Goal: Information Seeking & Learning: Learn about a topic

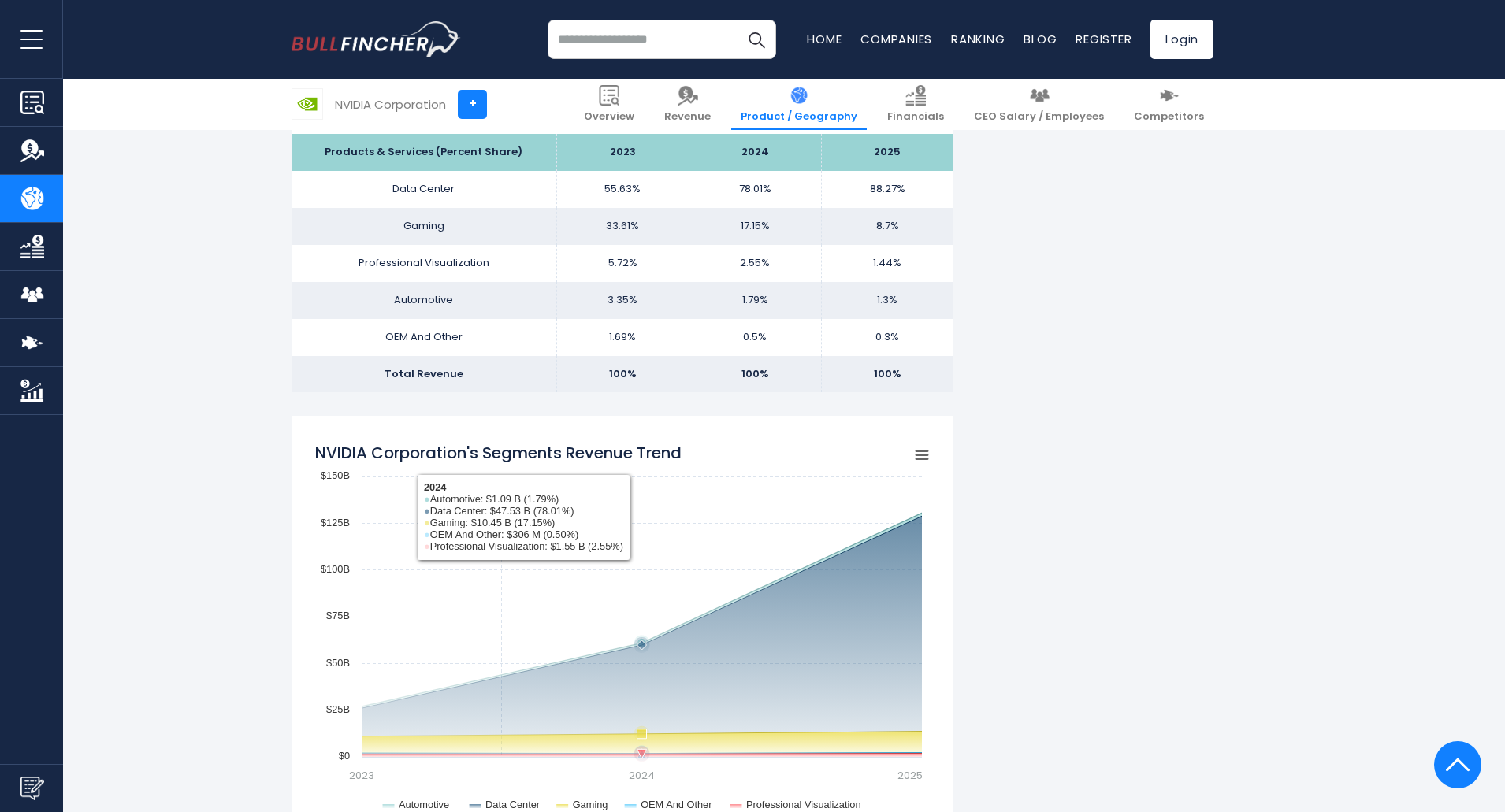
scroll to position [1202, 0]
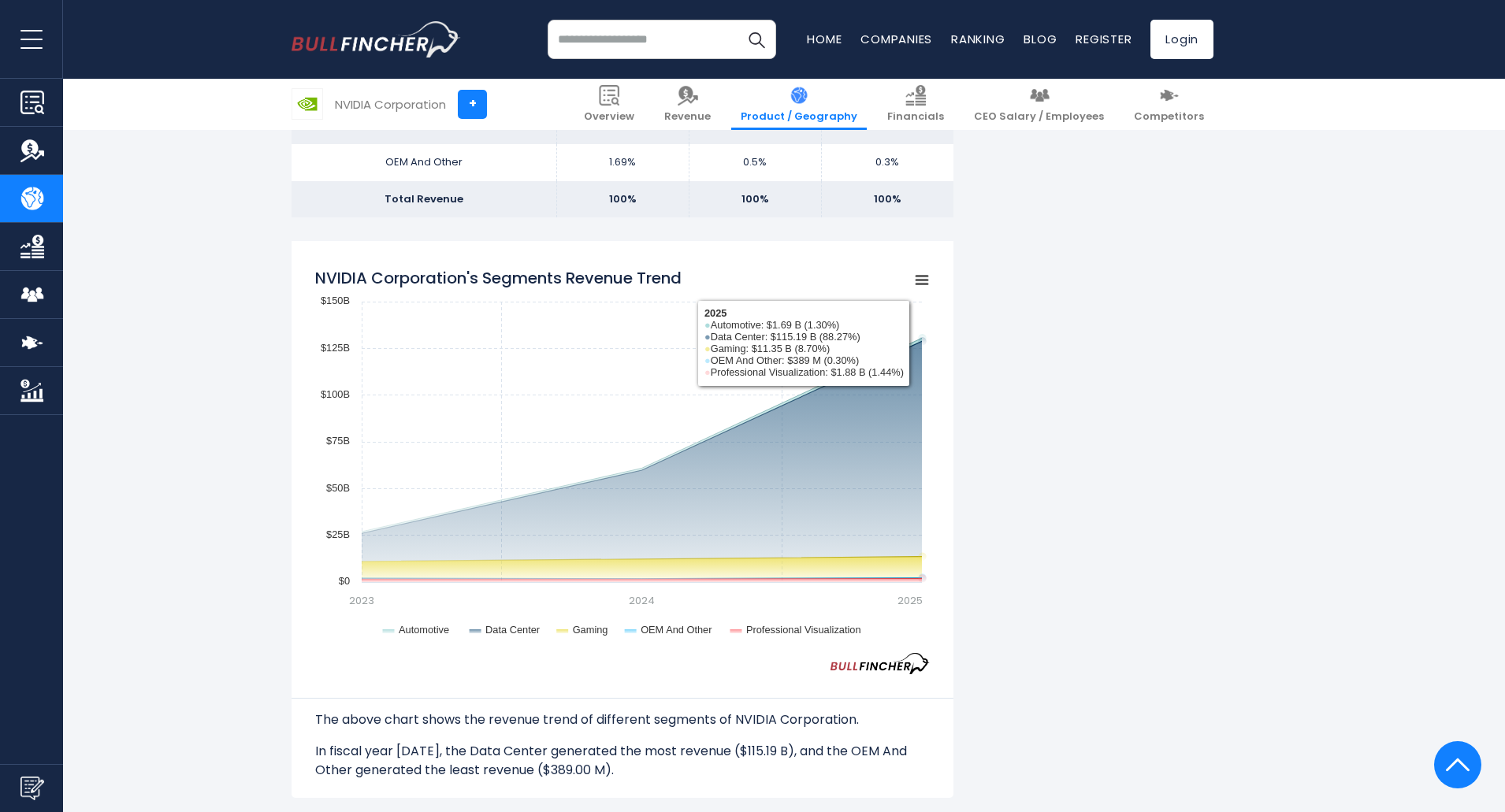
click at [922, 280] on icon "NVIDIA Corporation's Segments Revenue Trend" at bounding box center [921, 280] width 11 height 8
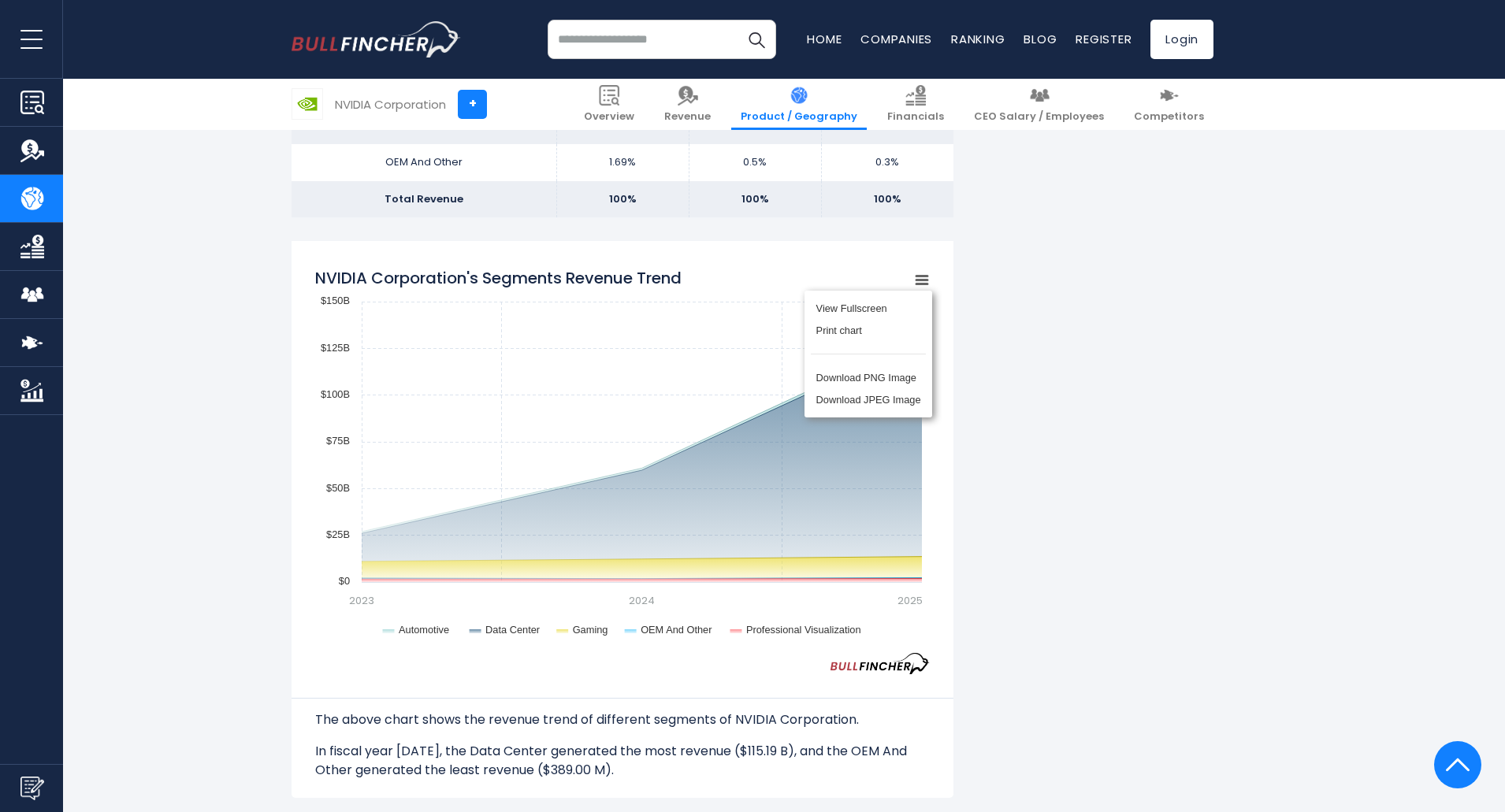
click at [1015, 379] on div "NVIDIA Corporation's Revenue by Segment In fiscal year 2025, NVIDIA Corporation…" at bounding box center [753, 784] width 922 height 3268
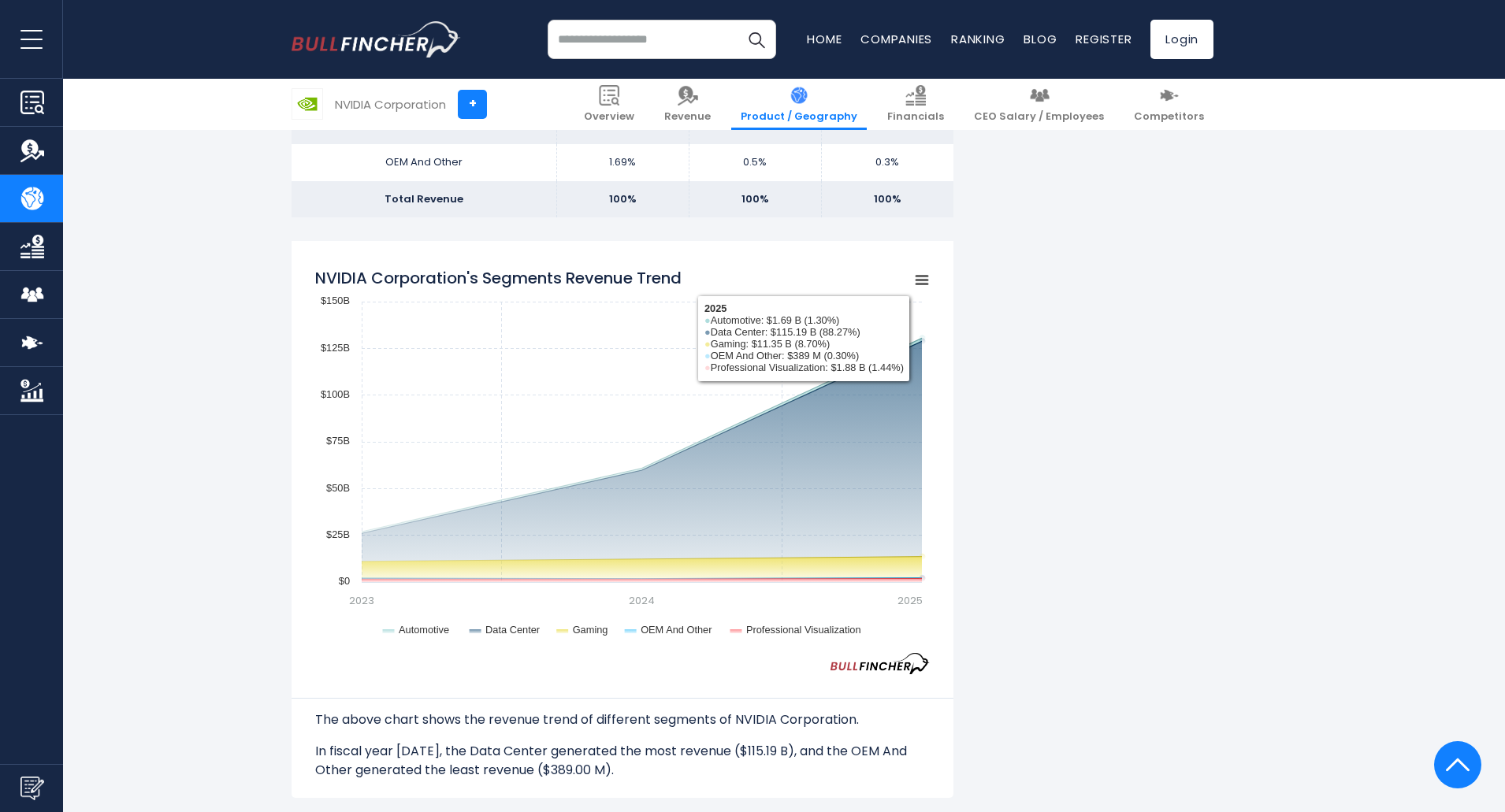
click at [926, 291] on rect "NVIDIA Corporation's Segments Revenue Trend" at bounding box center [921, 280] width 22 height 22
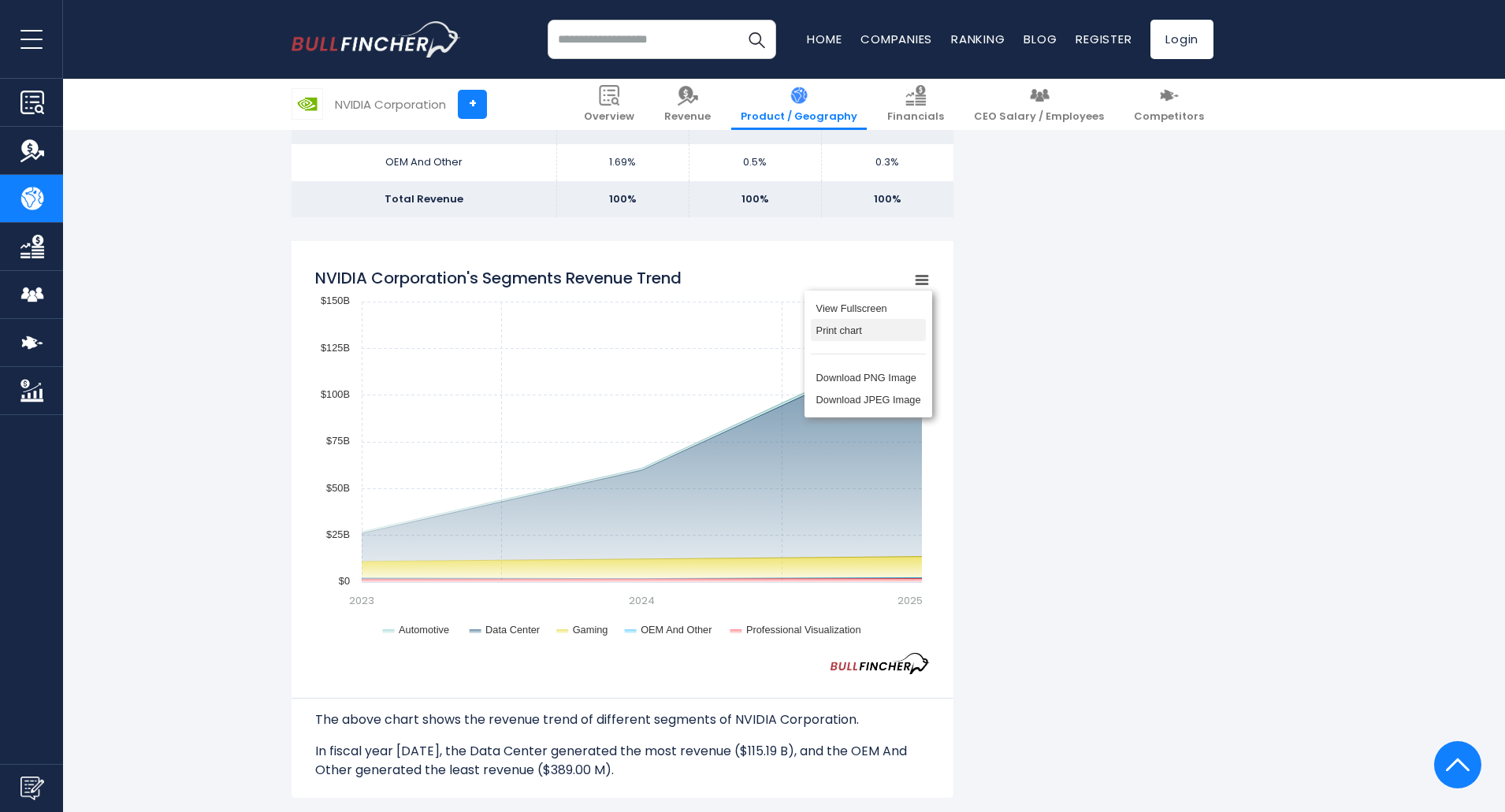
click at [908, 327] on li "Print chart" at bounding box center [868, 330] width 115 height 22
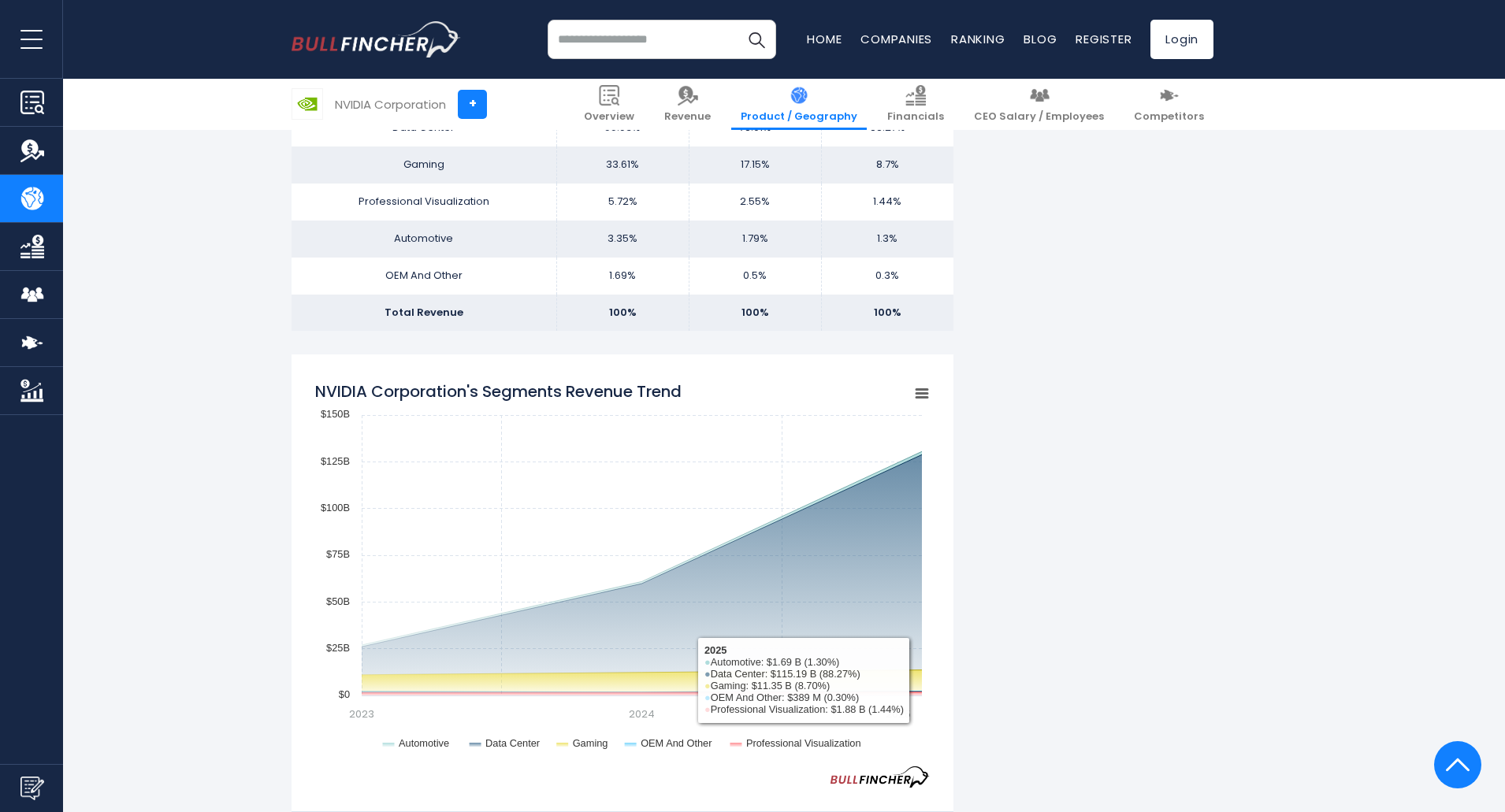
scroll to position [1045, 0]
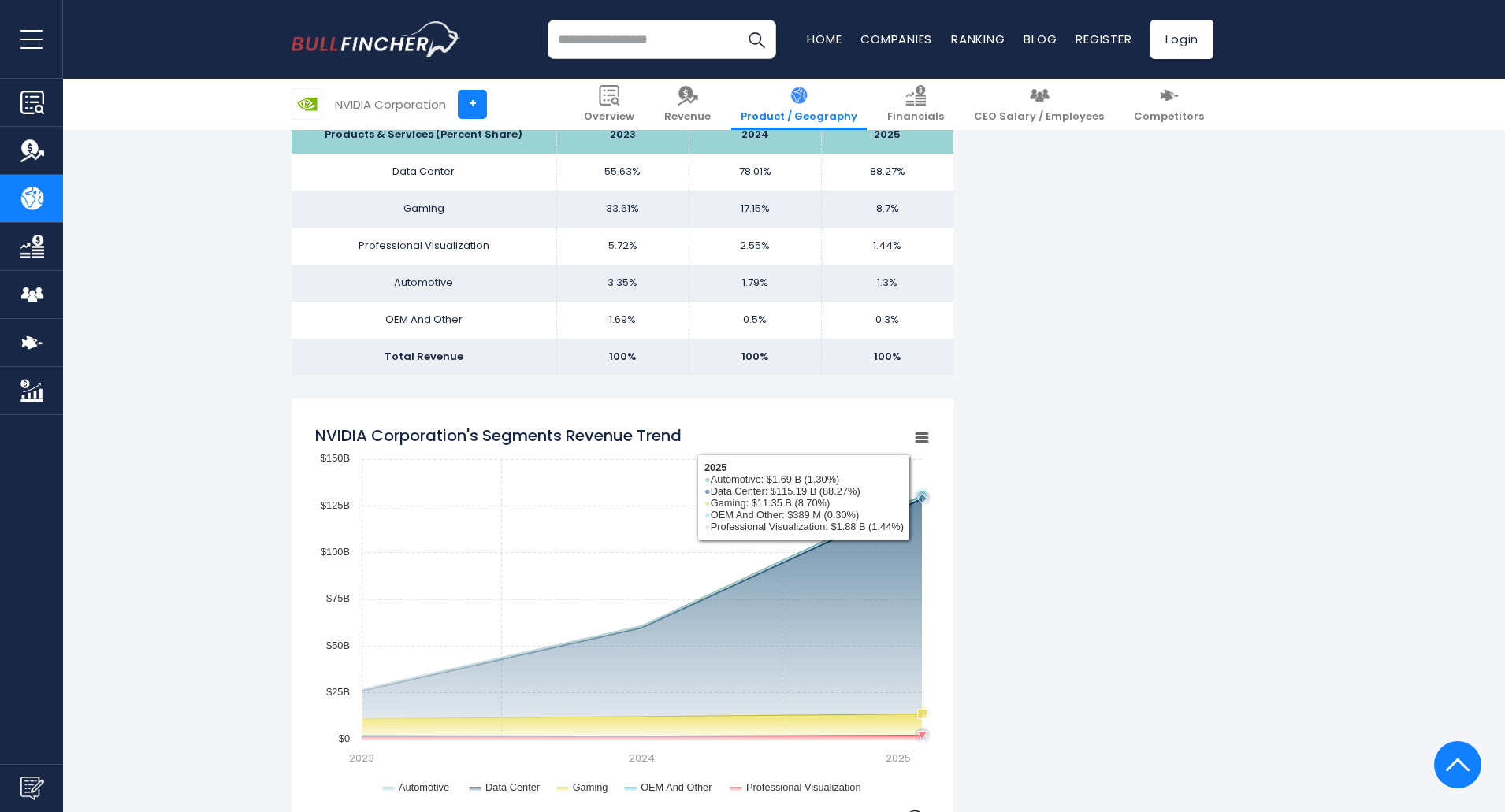
click at [923, 498] on icon "NVIDIA Corporation's Segments Revenue Trend" at bounding box center [922, 499] width 9 height 9
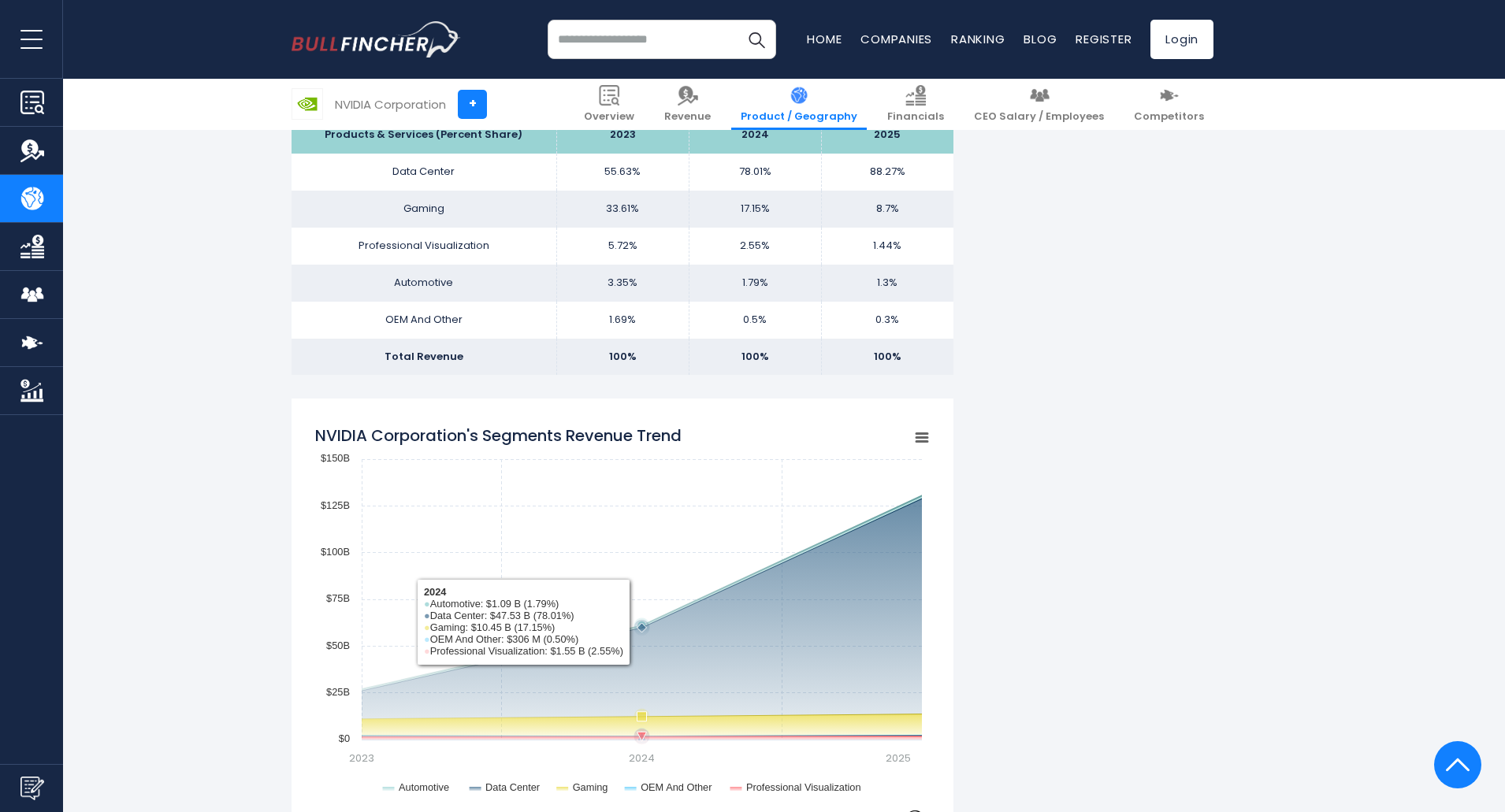
click at [637, 624] on icon "NVIDIA Corporation's Segments Revenue Trend" at bounding box center [641, 627] width 15 height 15
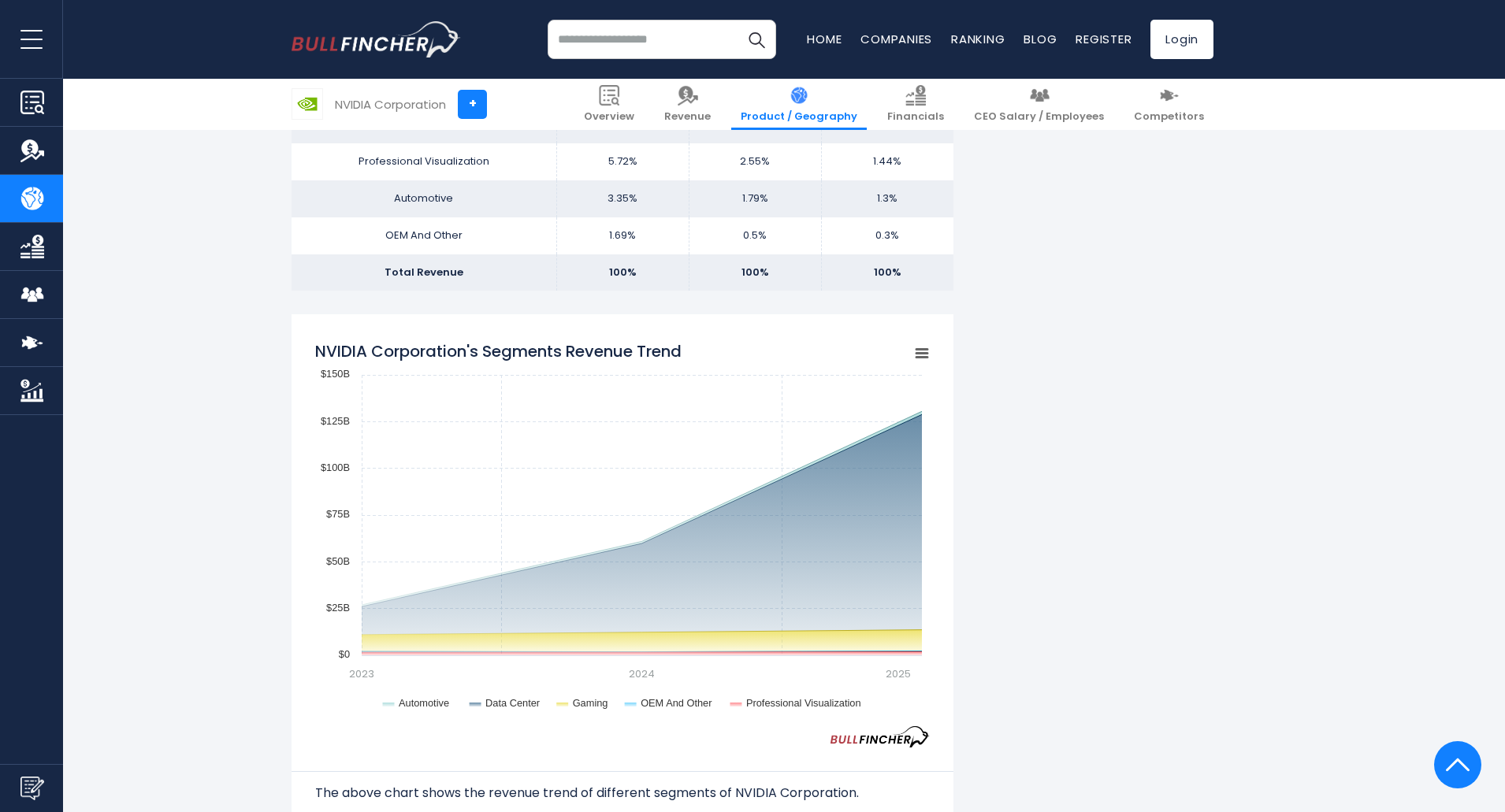
scroll to position [1123, 0]
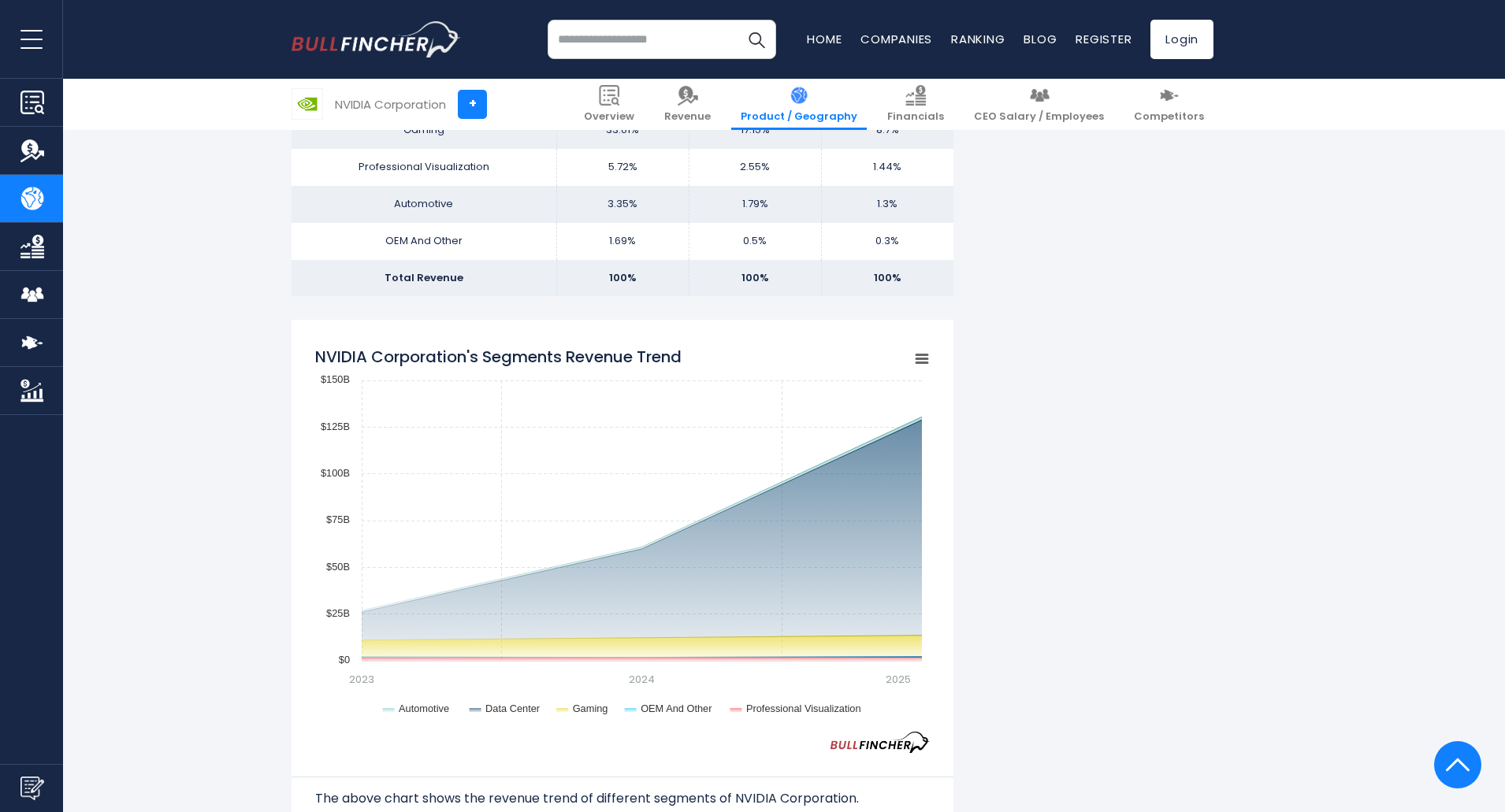
click at [922, 360] on icon "NVIDIA Corporation's Segments Revenue Trend" at bounding box center [921, 359] width 11 height 8
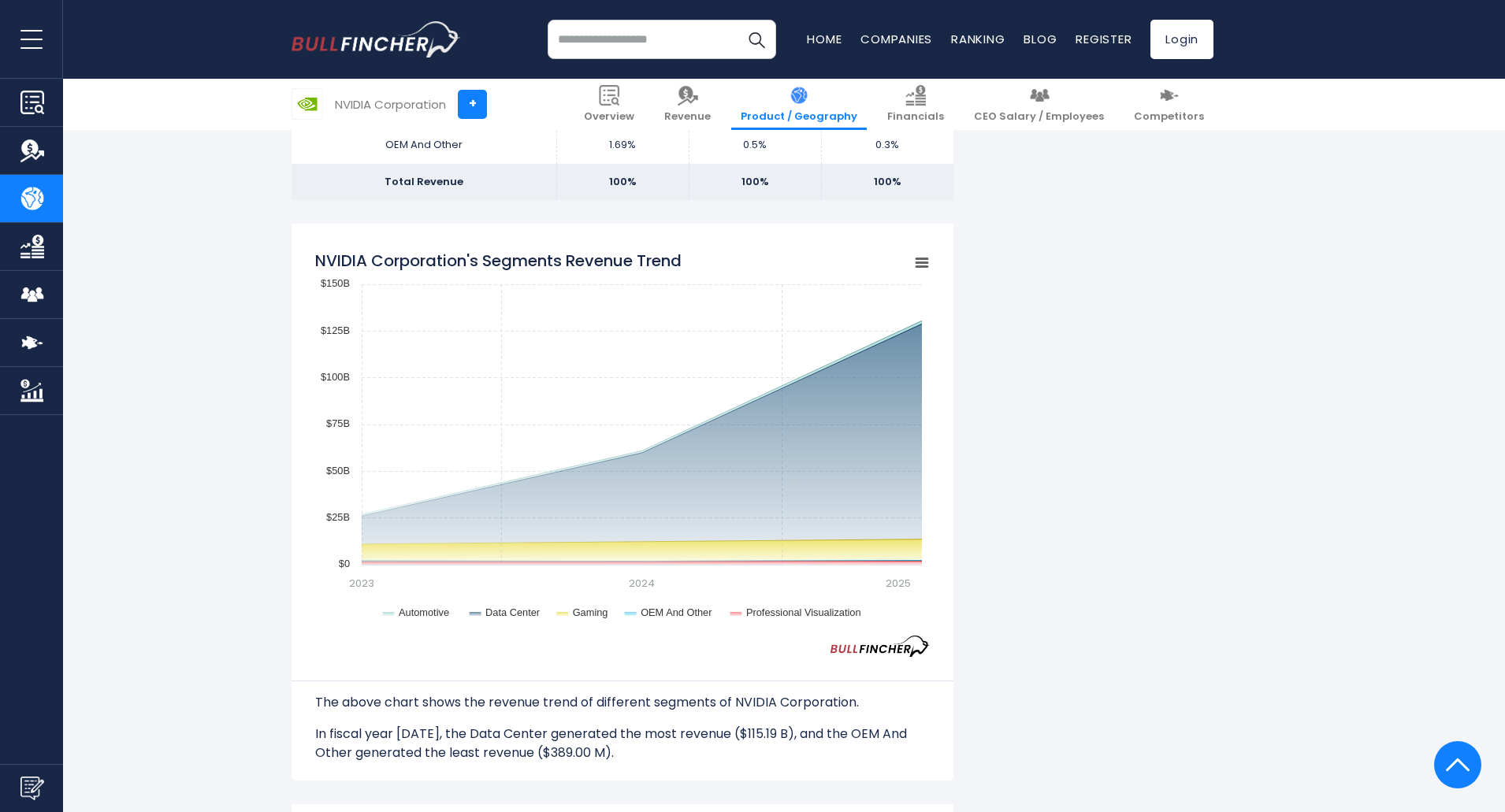
scroll to position [1202, 0]
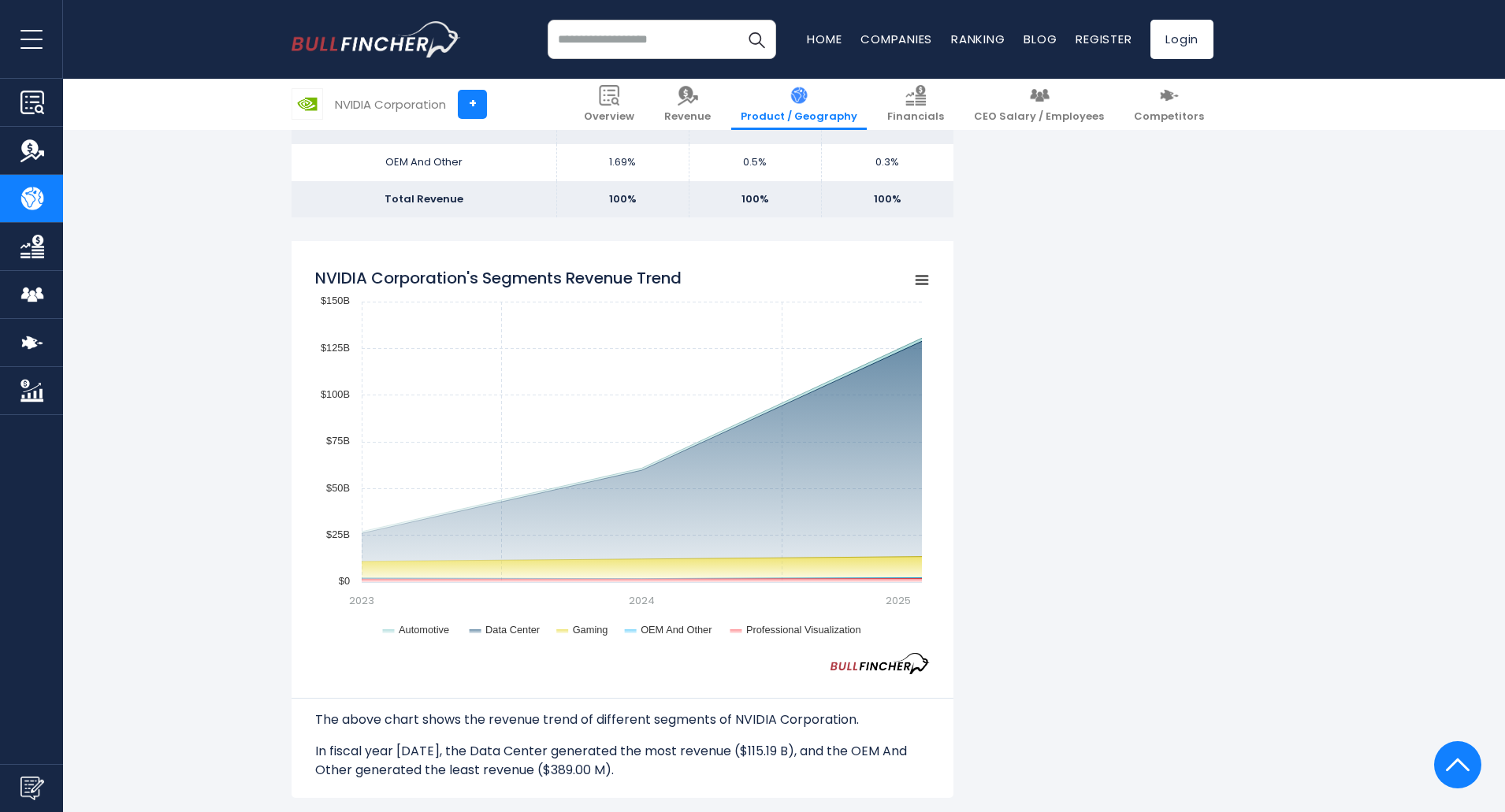
click at [918, 276] on icon "NVIDIA Corporation's Segments Revenue Trend" at bounding box center [921, 280] width 11 height 8
click at [1287, 521] on div "NVIDIA Corporation's Revenue by Segment In fiscal year 2025, NVIDIA Corporation…" at bounding box center [752, 823] width 1505 height 3347
click at [909, 283] on rect "NVIDIA Corporation's Segments Revenue Trend" at bounding box center [623, 456] width 615 height 394
click at [925, 274] on rect "NVIDIA Corporation's Segments Revenue Trend" at bounding box center [921, 280] width 22 height 22
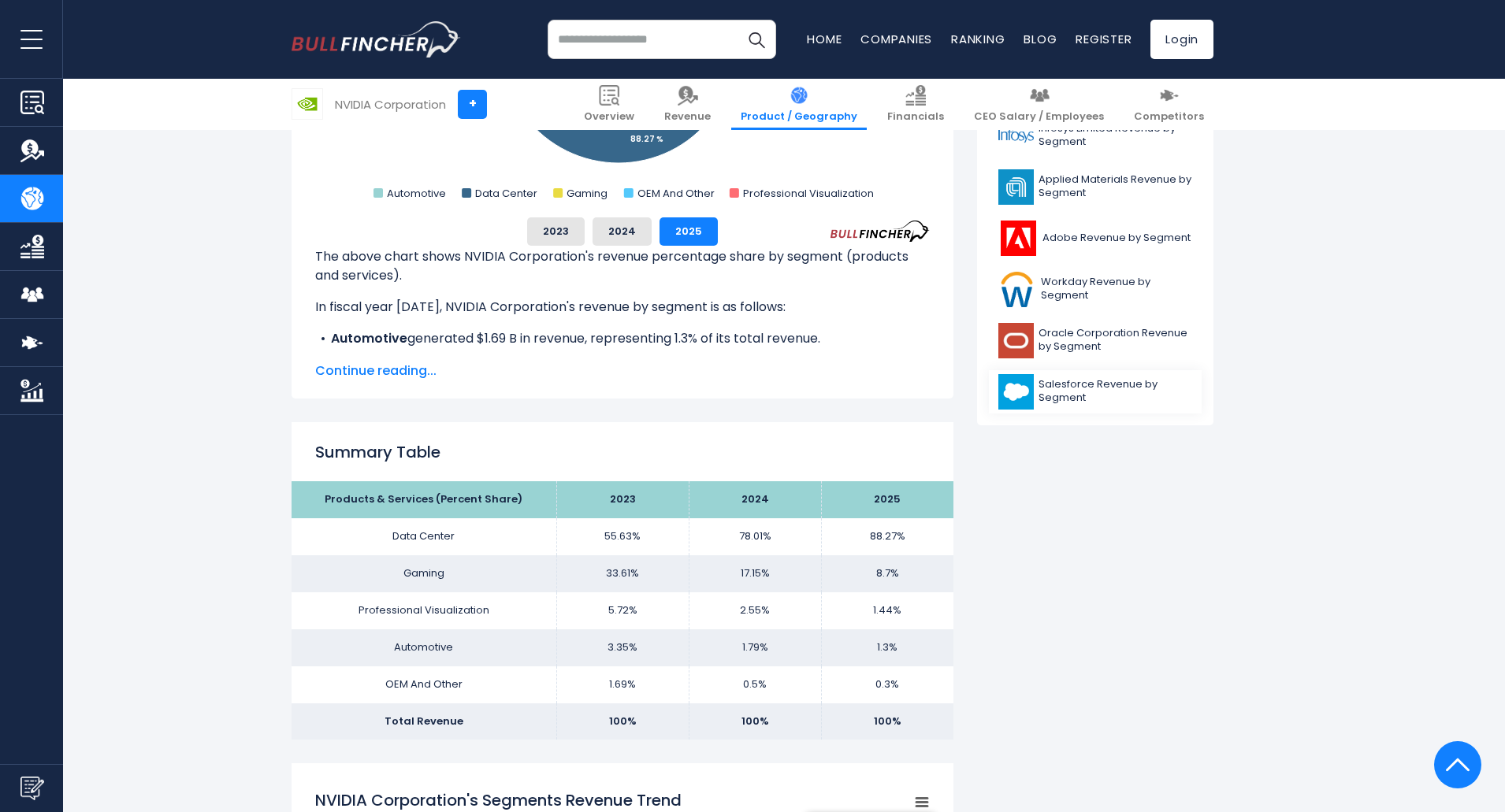
scroll to position [651, 0]
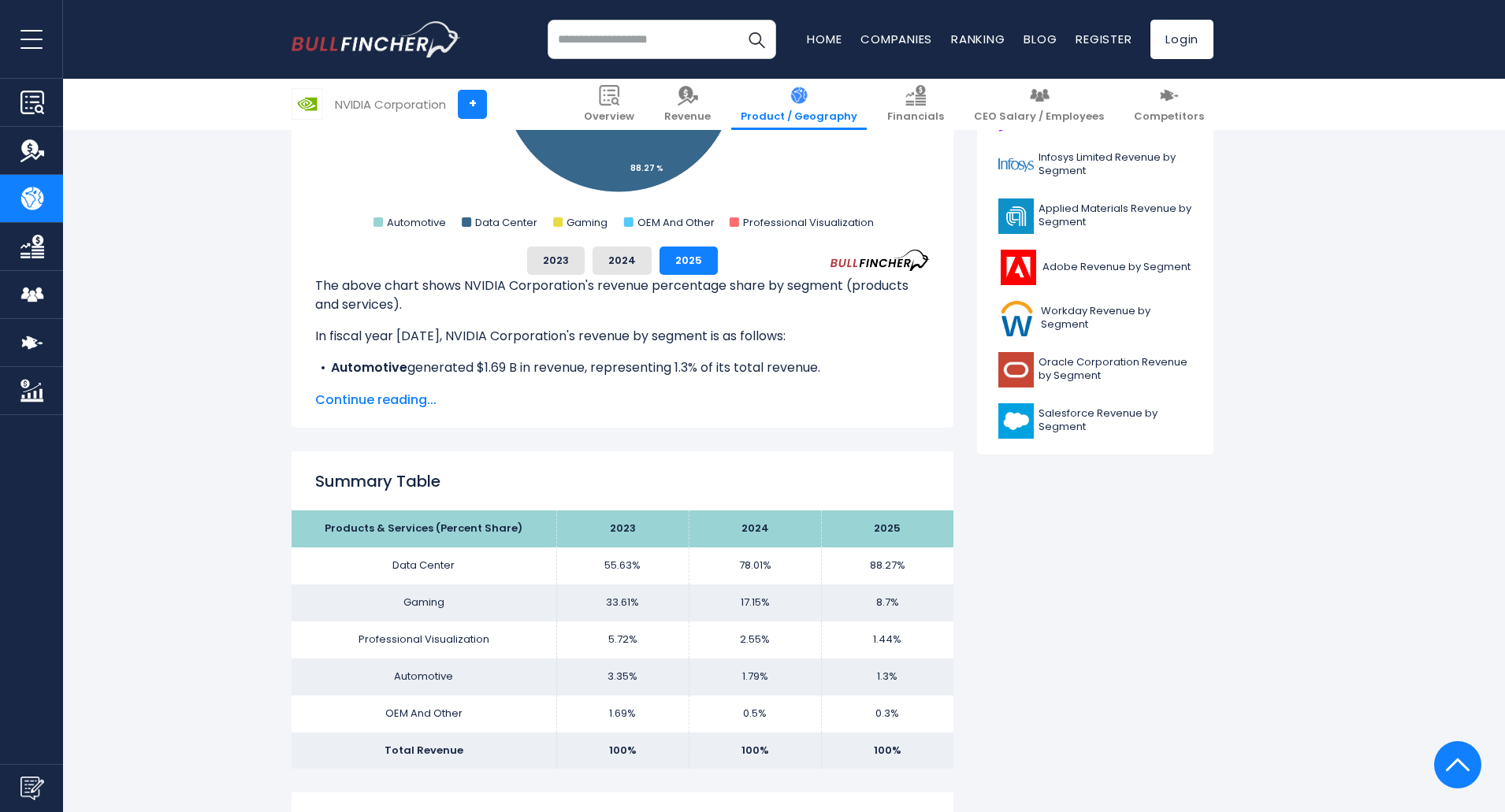
click at [1105, 416] on span "Salesforce Revenue by Segment" at bounding box center [1115, 420] width 154 height 26
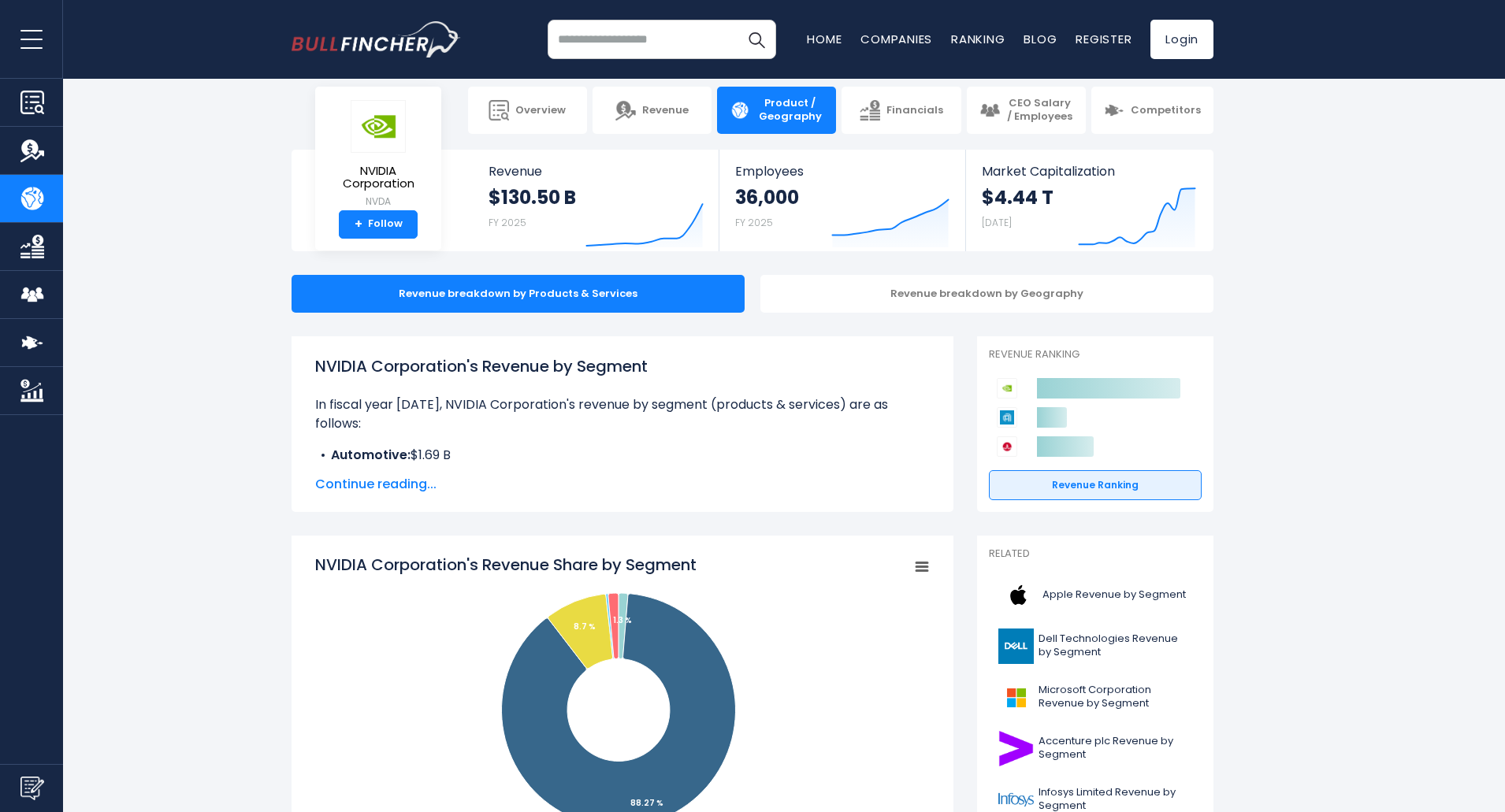
scroll to position [0, 0]
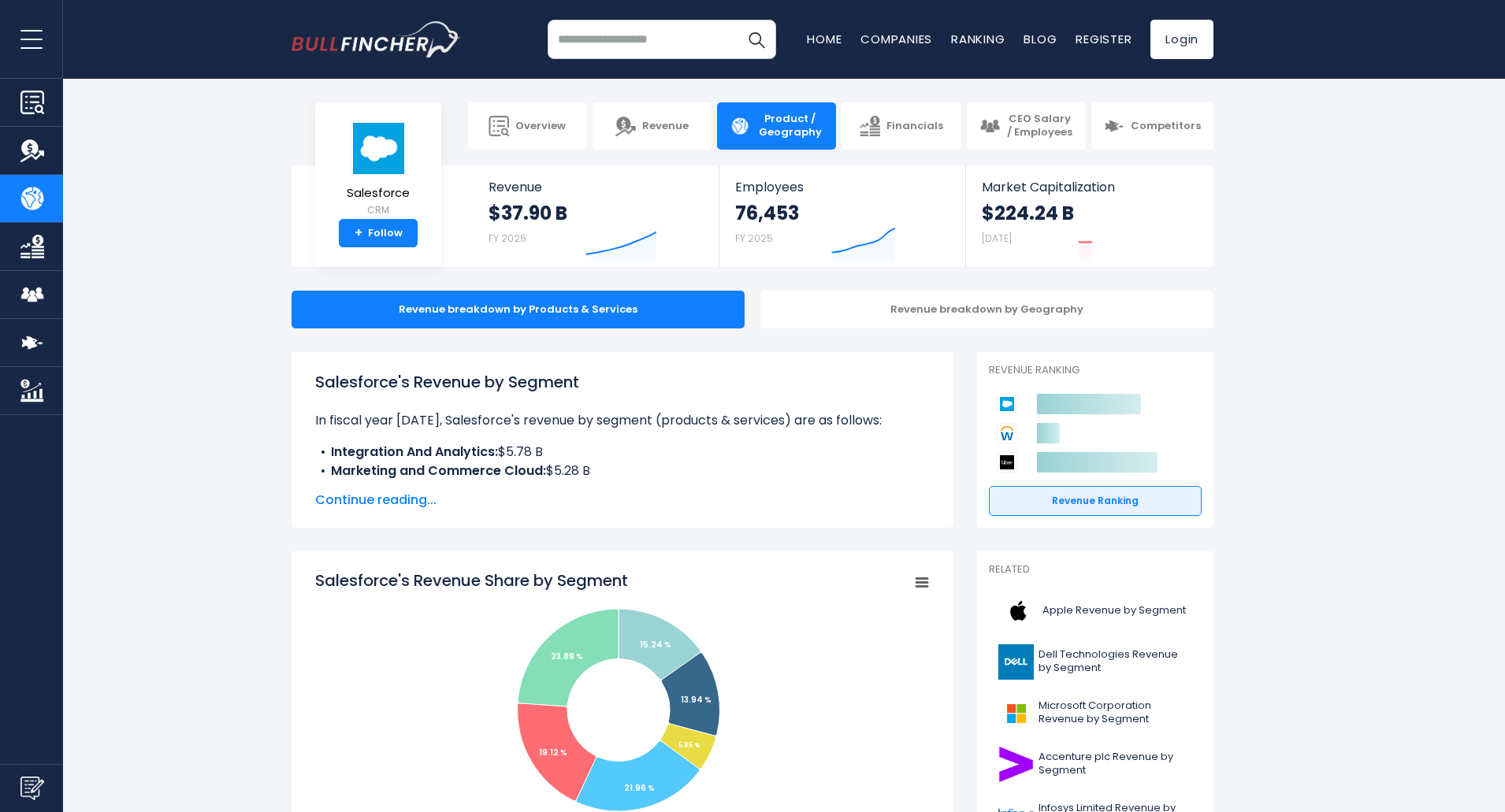
drag, startPoint x: 601, startPoint y: 382, endPoint x: 603, endPoint y: 371, distance: 11.2
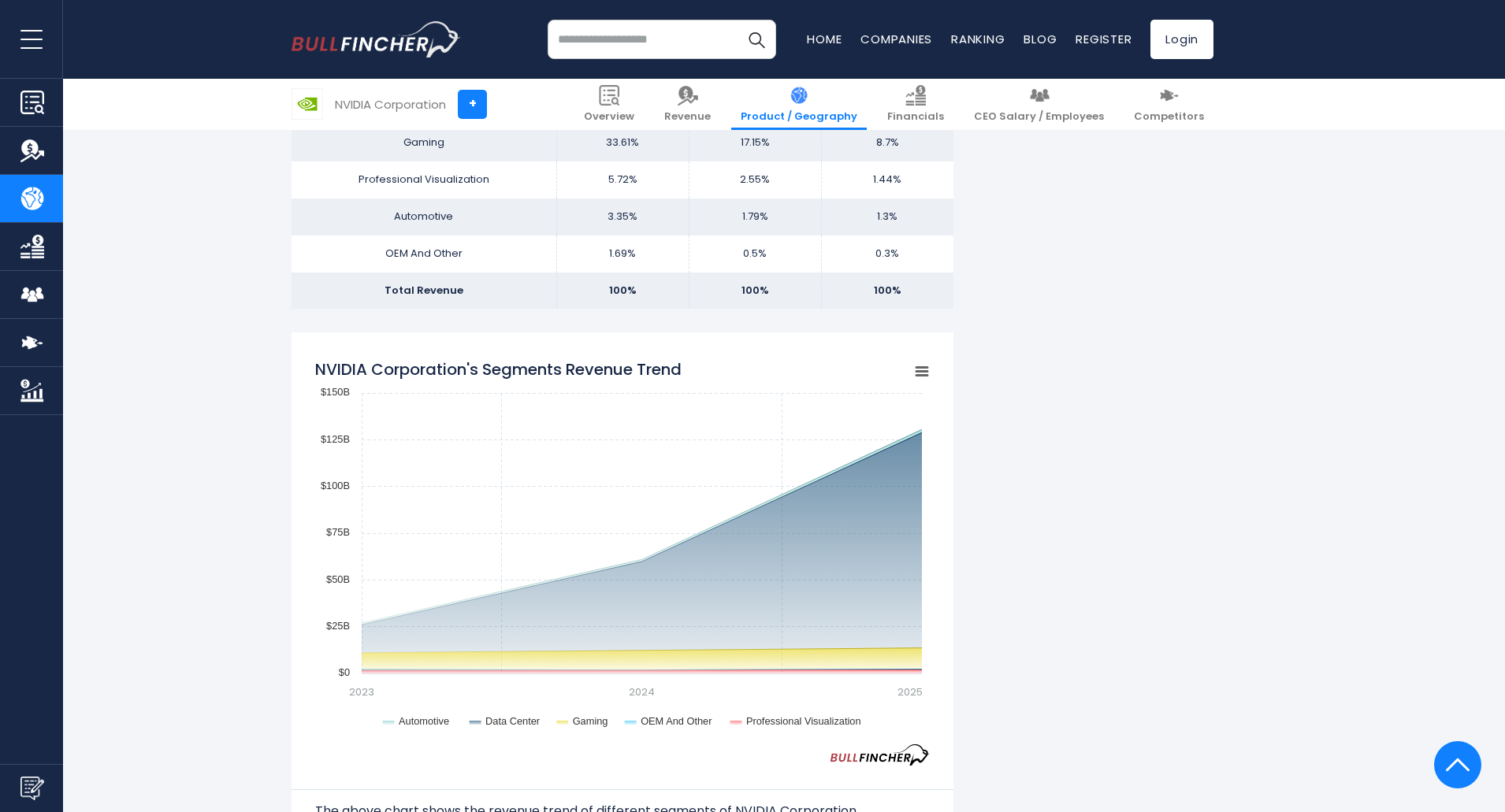
scroll to position [1103, 0]
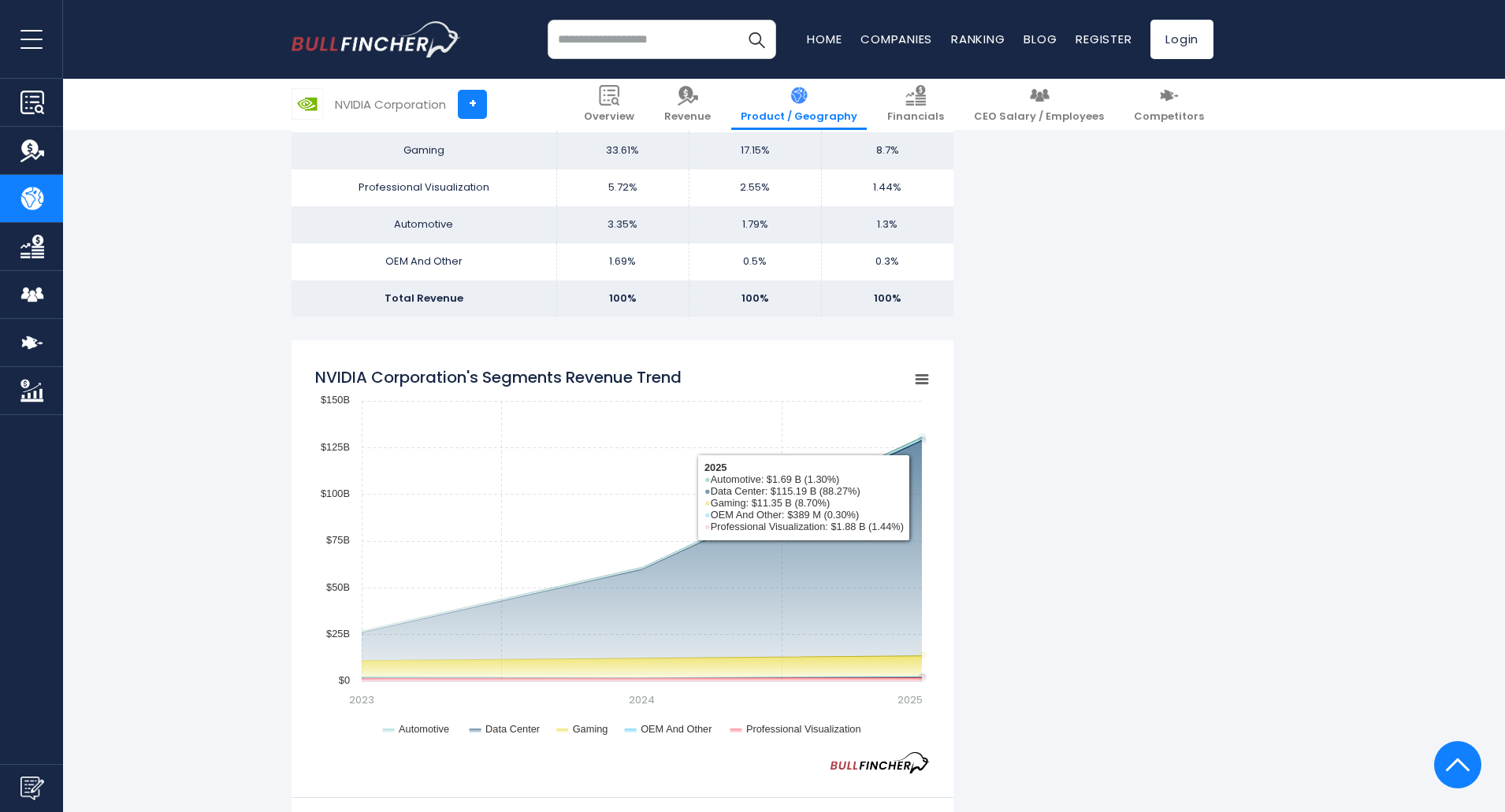
click at [918, 376] on icon "NVIDIA Corporation's Segments Revenue Trend" at bounding box center [921, 379] width 11 height 8
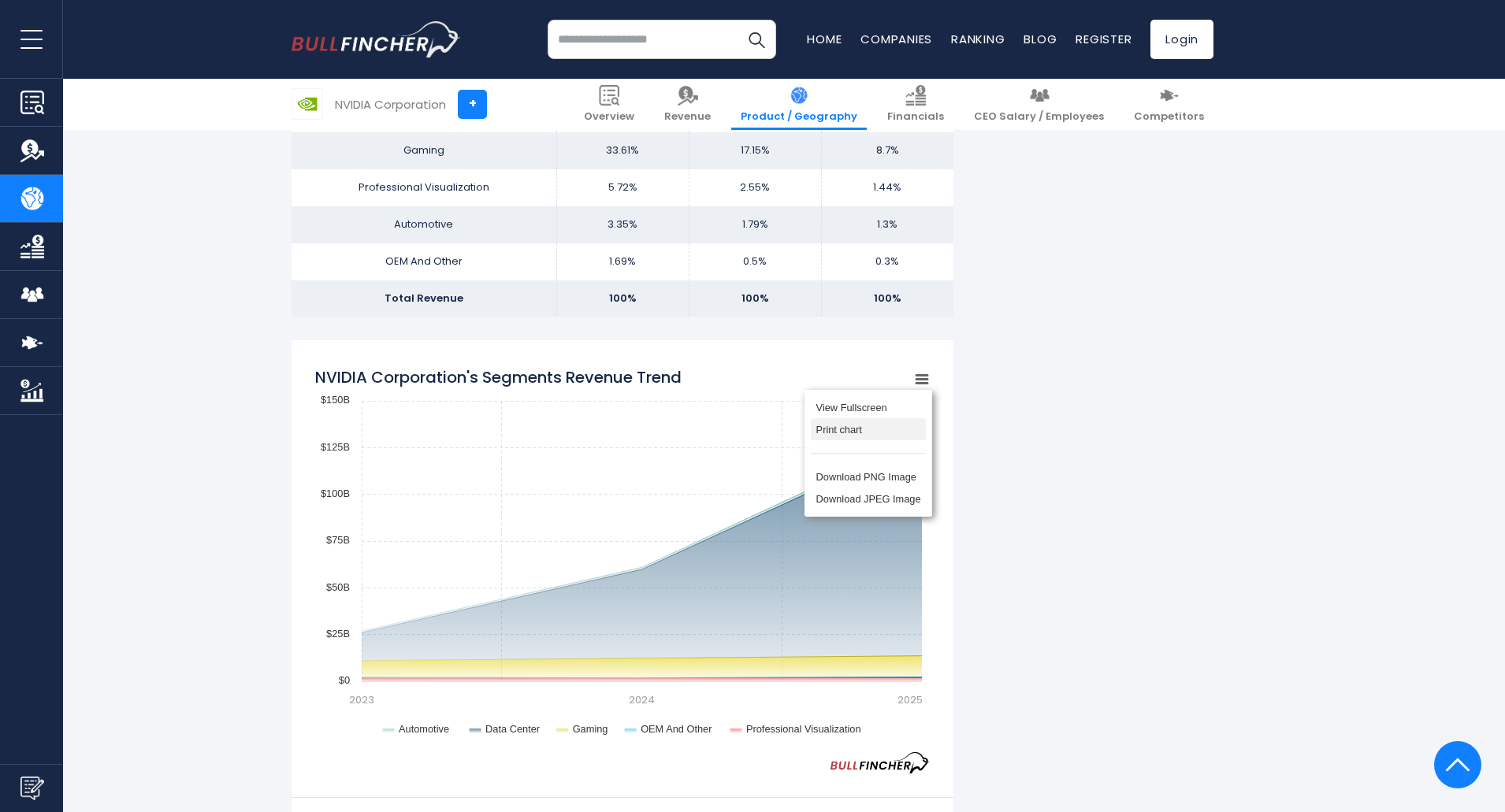
click at [878, 436] on li "Print chart" at bounding box center [868, 429] width 115 height 22
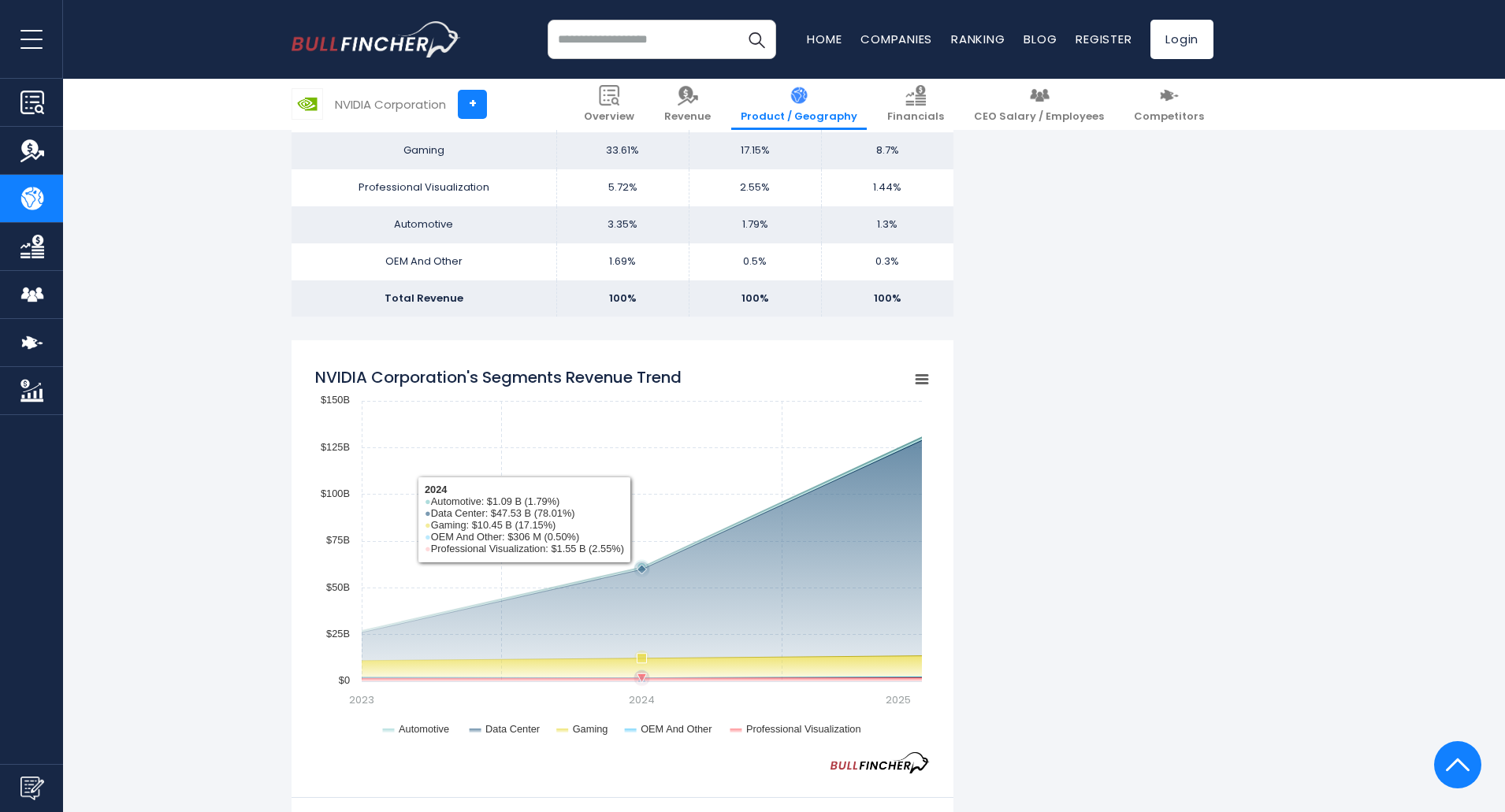
click at [740, 542] on rect "NVIDIA Corporation's Segments Revenue Trend" at bounding box center [623, 555] width 615 height 394
click at [773, 568] on rect "NVIDIA Corporation's Segments Revenue Trend" at bounding box center [623, 555] width 615 height 394
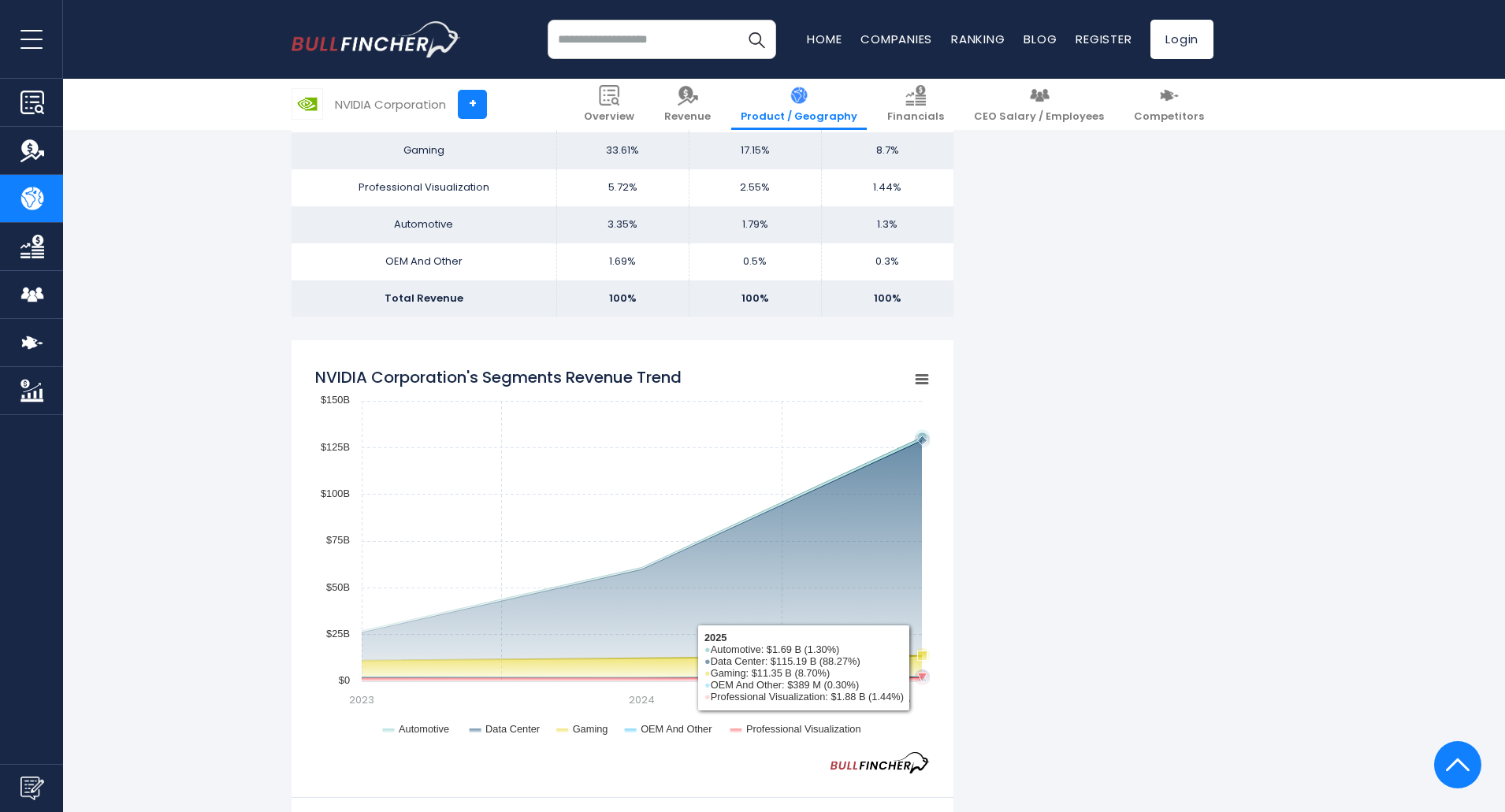
click at [919, 666] on rect "NVIDIA Corporation's Segments Revenue Trend" at bounding box center [623, 555] width 615 height 394
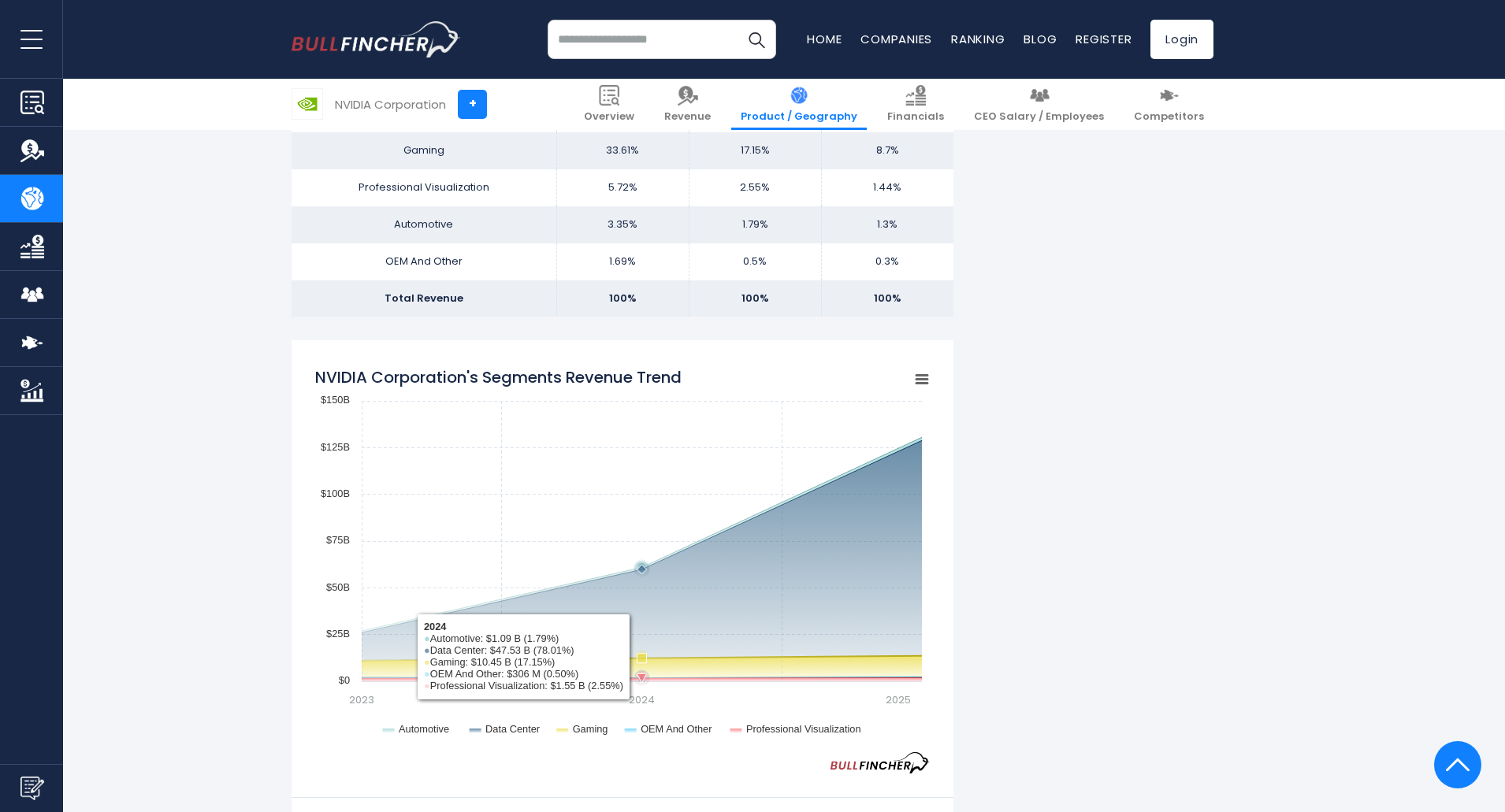
click at [684, 650] on rect "NVIDIA Corporation's Segments Revenue Trend" at bounding box center [623, 555] width 615 height 394
click at [394, 661] on icon "NVIDIA Corporation's Segments Revenue Trend" at bounding box center [642, 658] width 560 height 5
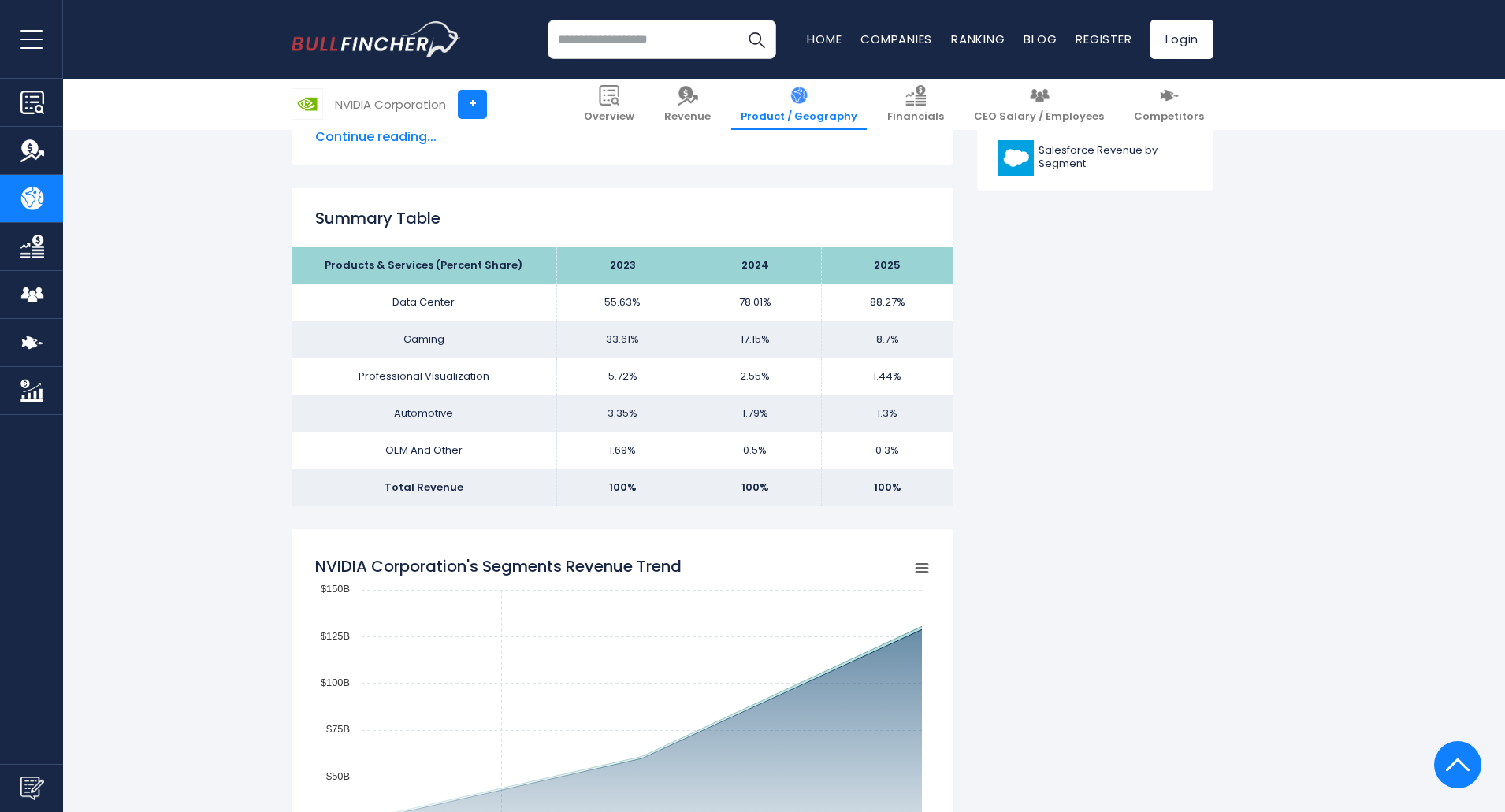
scroll to position [1260, 0]
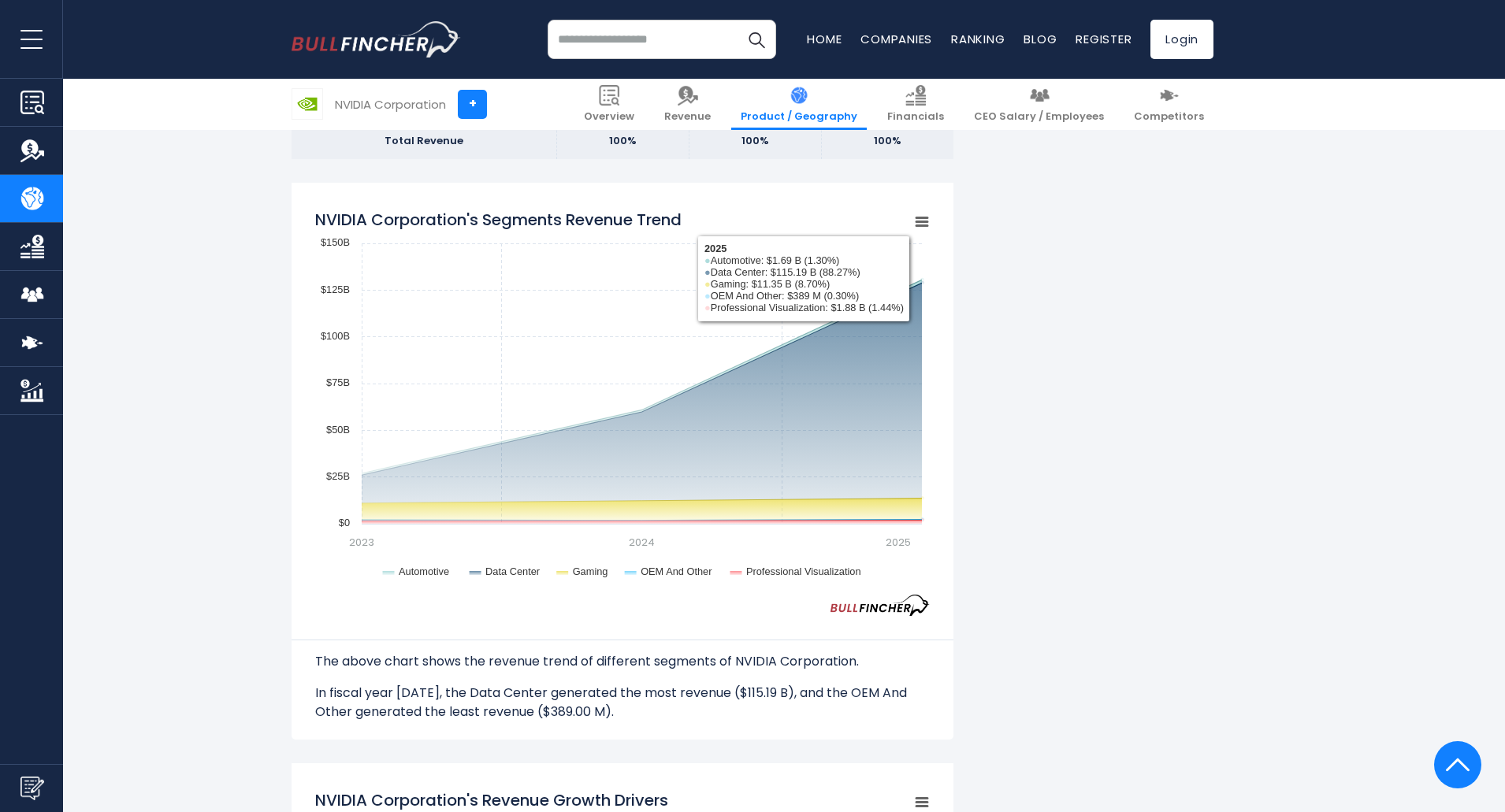
click at [916, 218] on icon "NVIDIA Corporation's Segments Revenue Trend" at bounding box center [921, 222] width 11 height 8
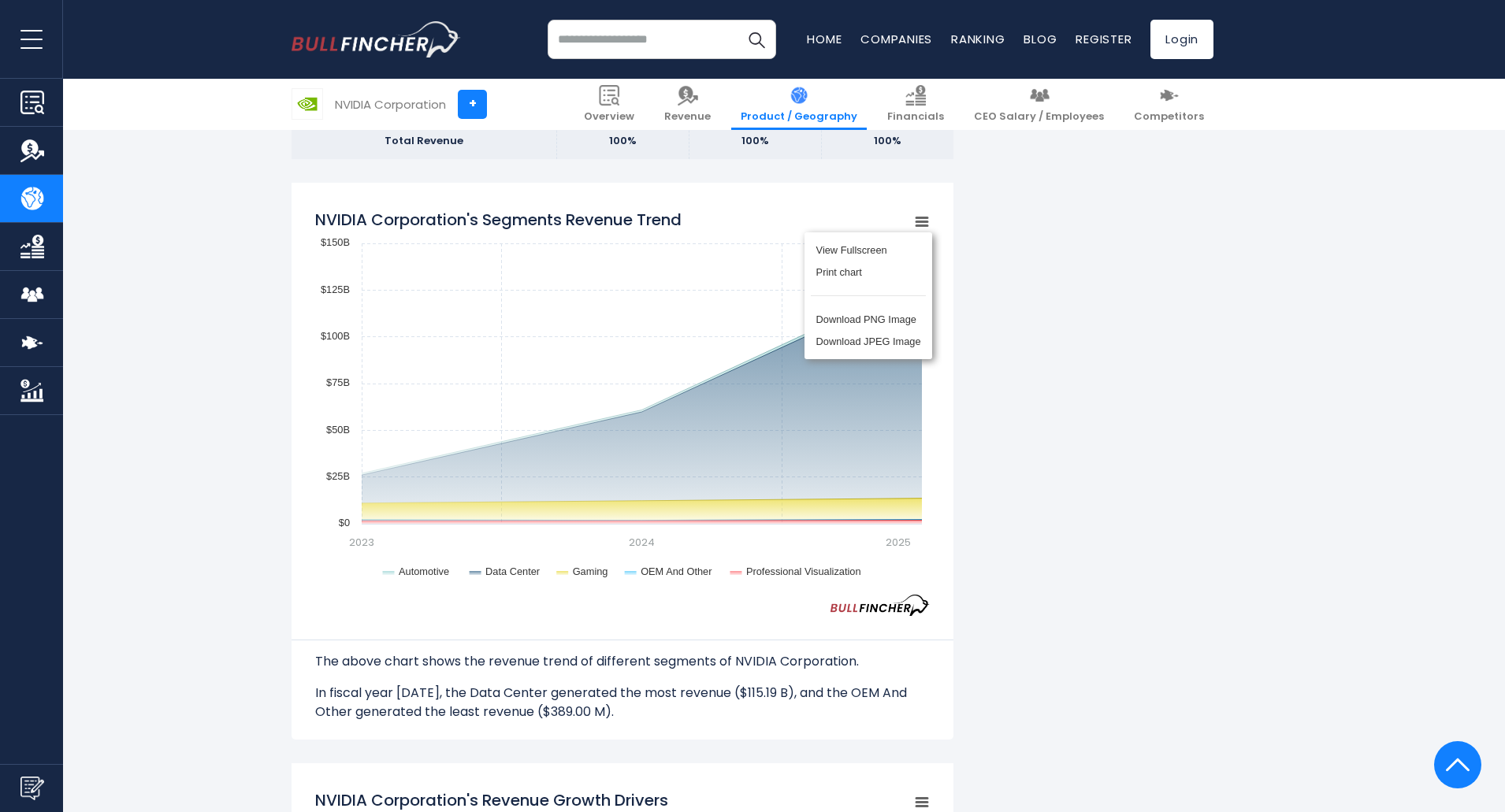
click at [1069, 384] on div "NVIDIA Corporation's Revenue by Segment In fiscal year 2025, NVIDIA Corporation…" at bounding box center [753, 726] width 922 height 3268
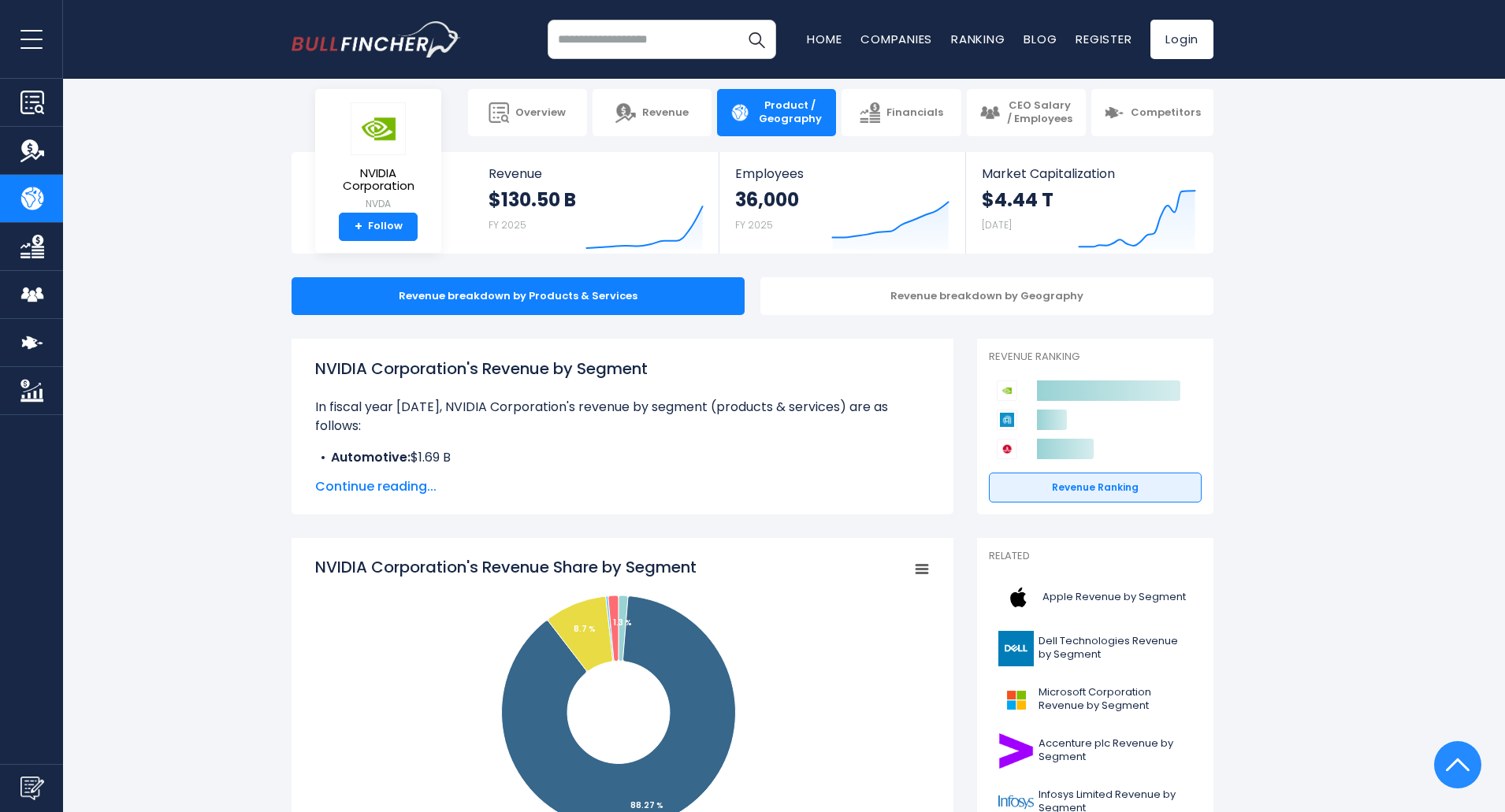
scroll to position [0, 0]
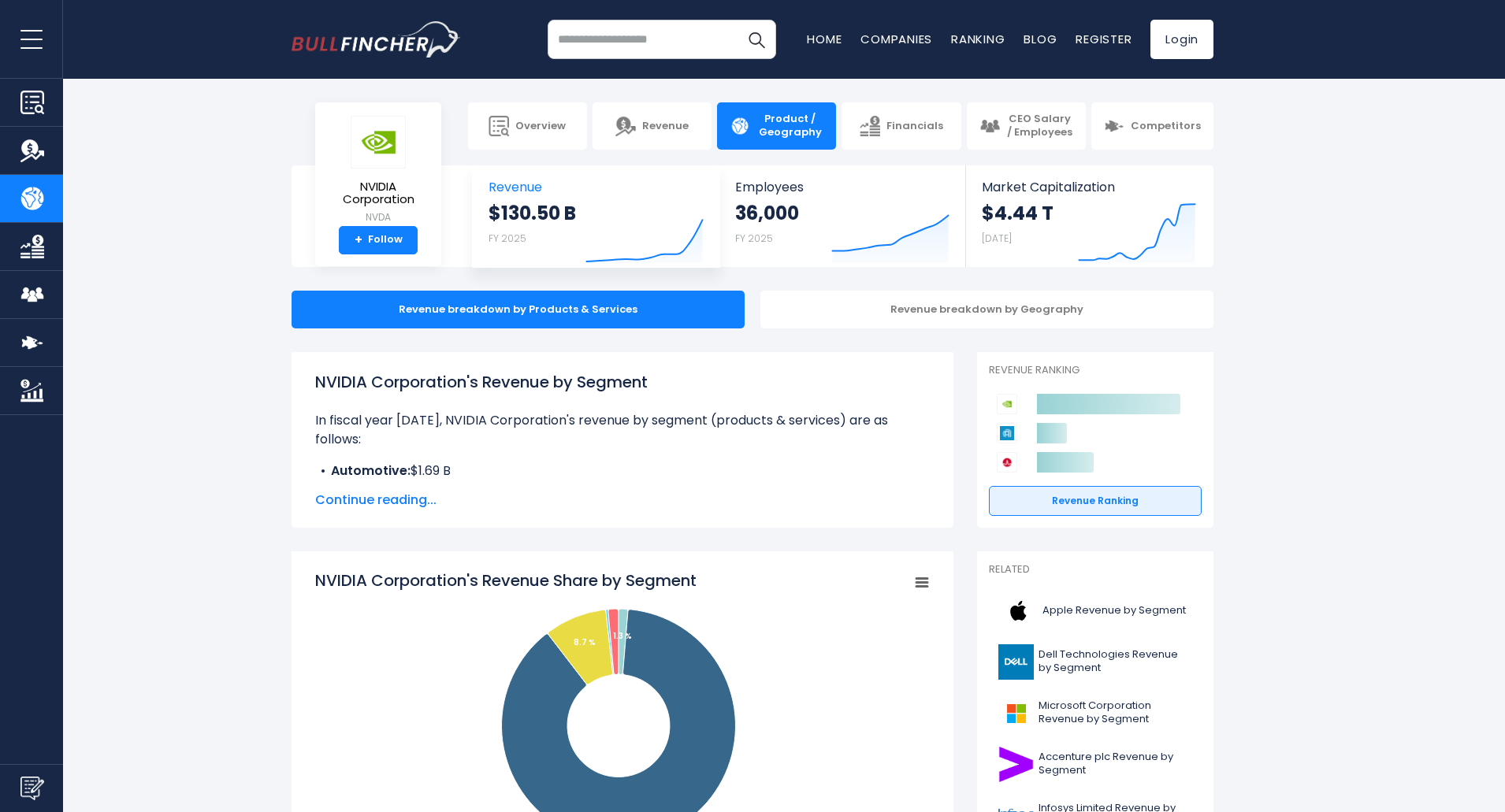
click at [627, 211] on icon "Created with Highcharts 12.1.2" at bounding box center [645, 230] width 118 height 66
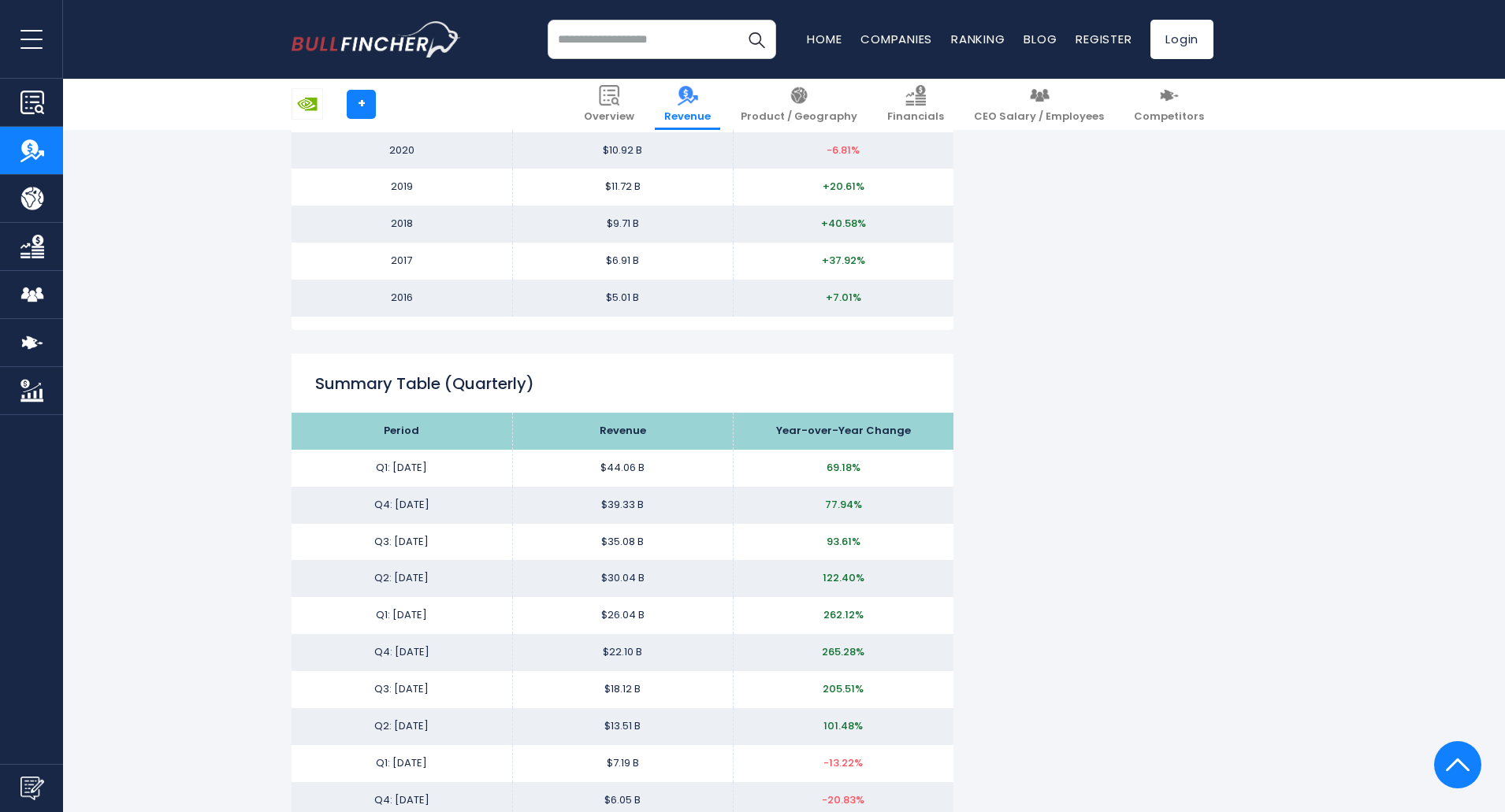
scroll to position [1339, 0]
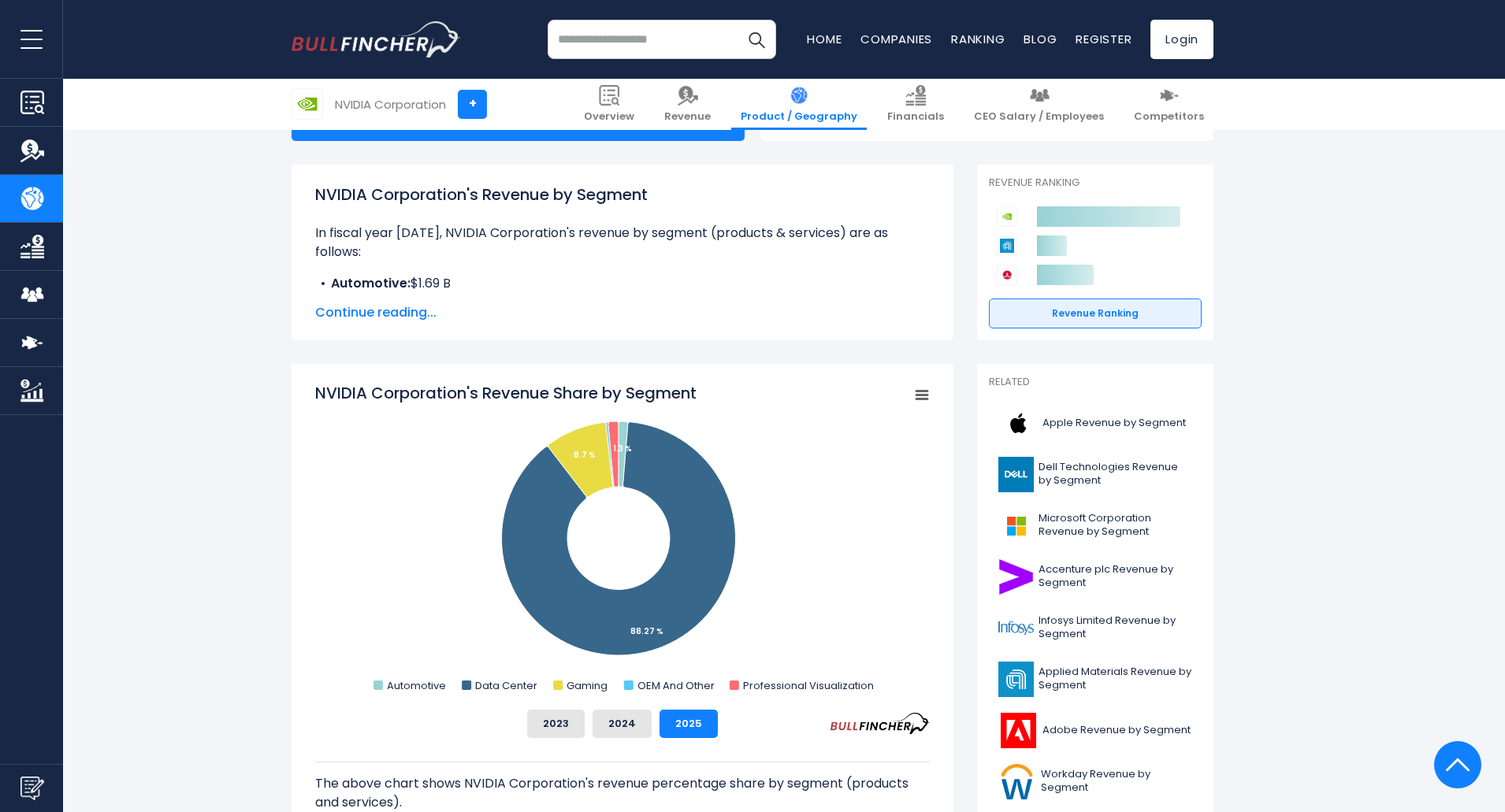
scroll to position [157, 0]
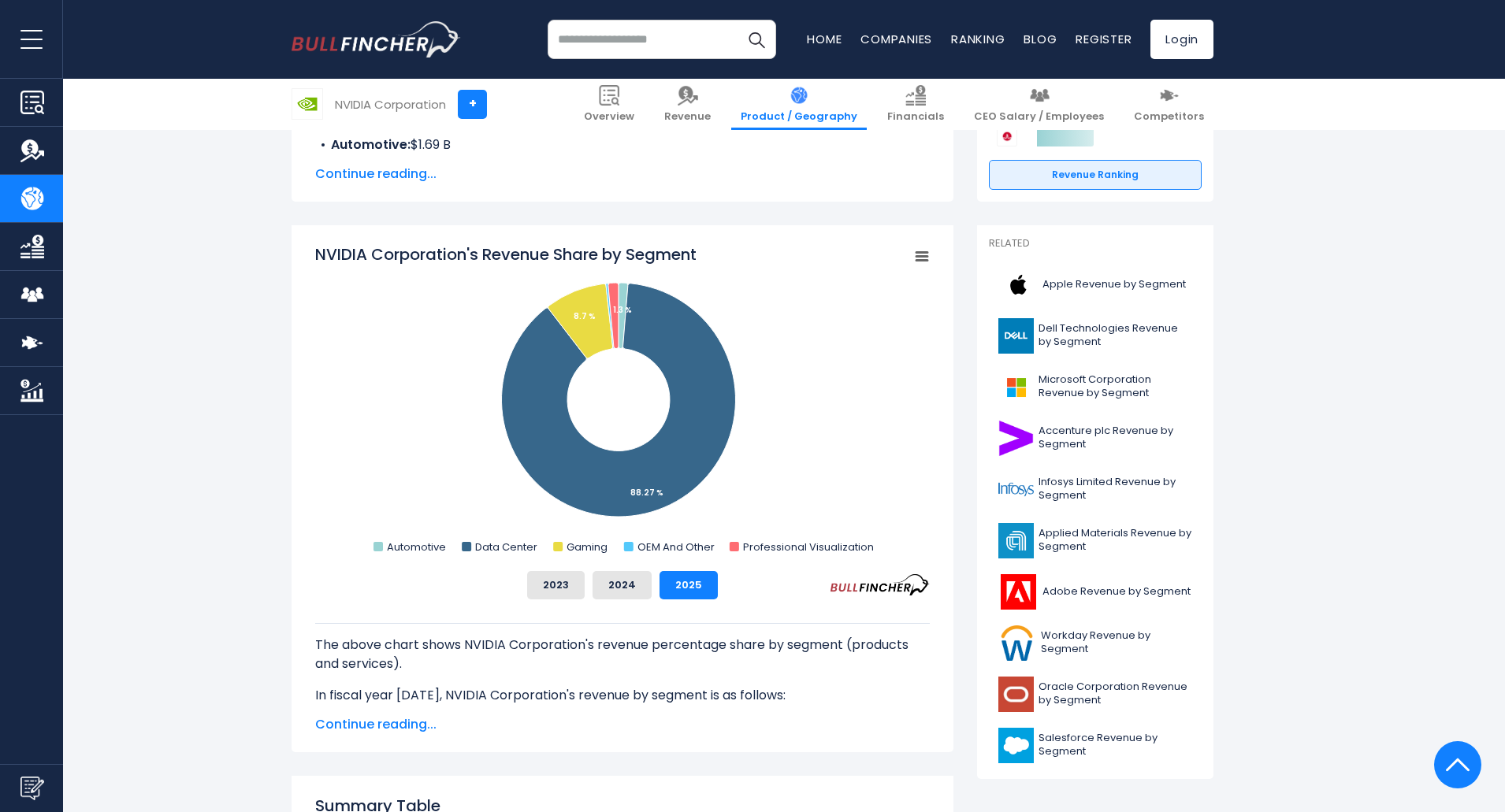
scroll to position [316, 0]
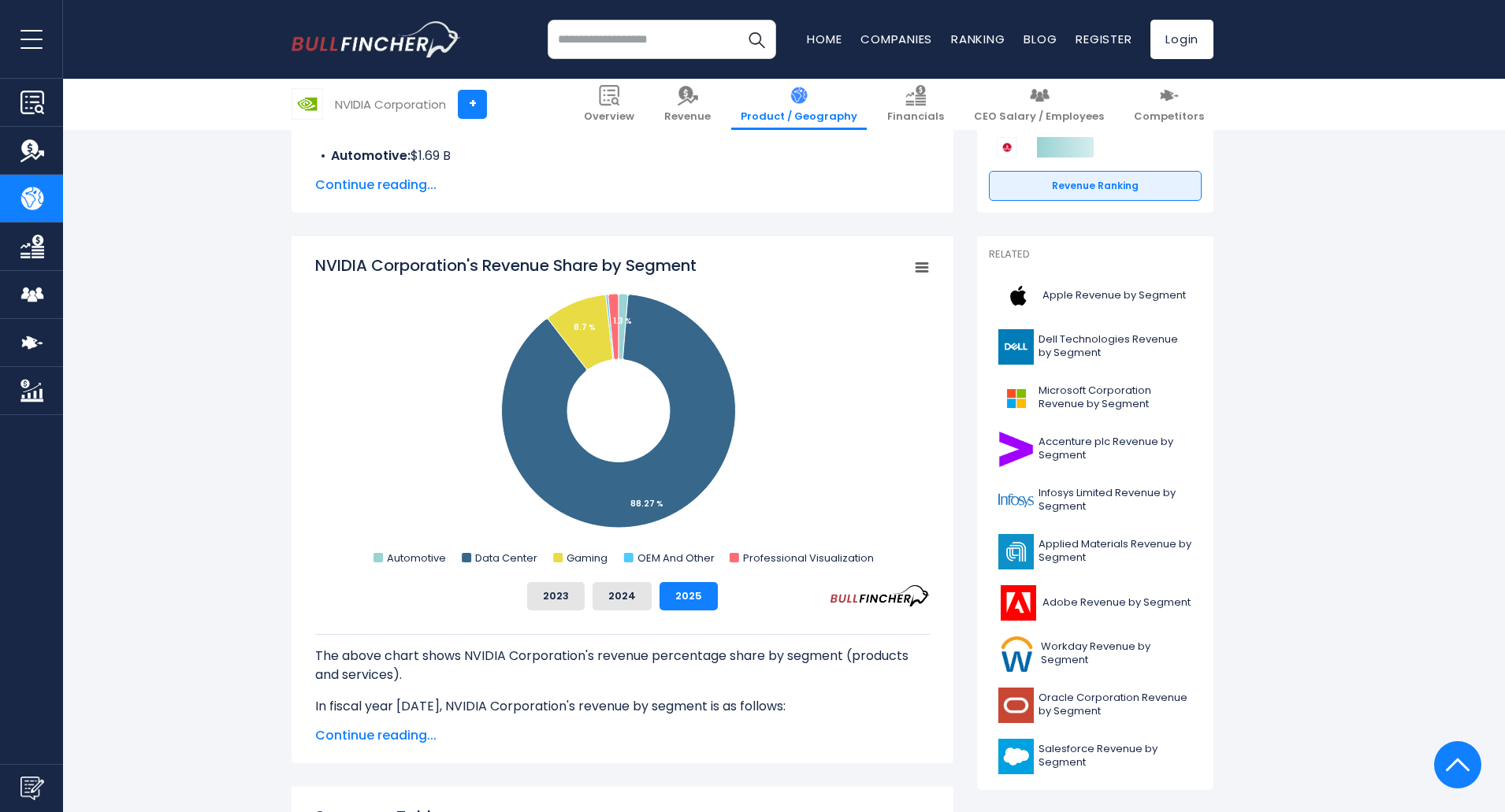
click at [922, 272] on icon "NVIDIA Corporation's Revenue Share by Segment" at bounding box center [921, 267] width 11 height 8
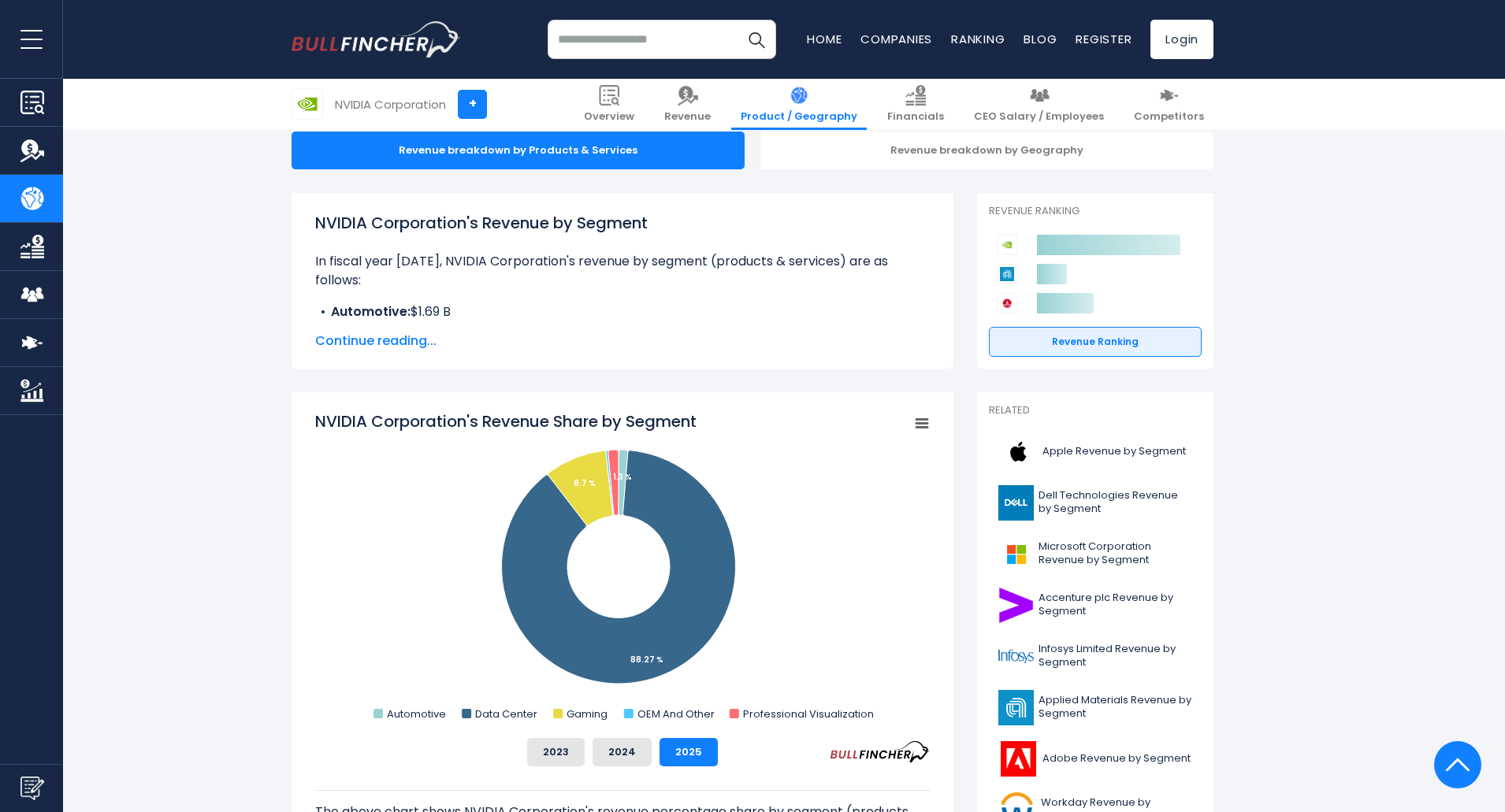
scroll to position [157, 0]
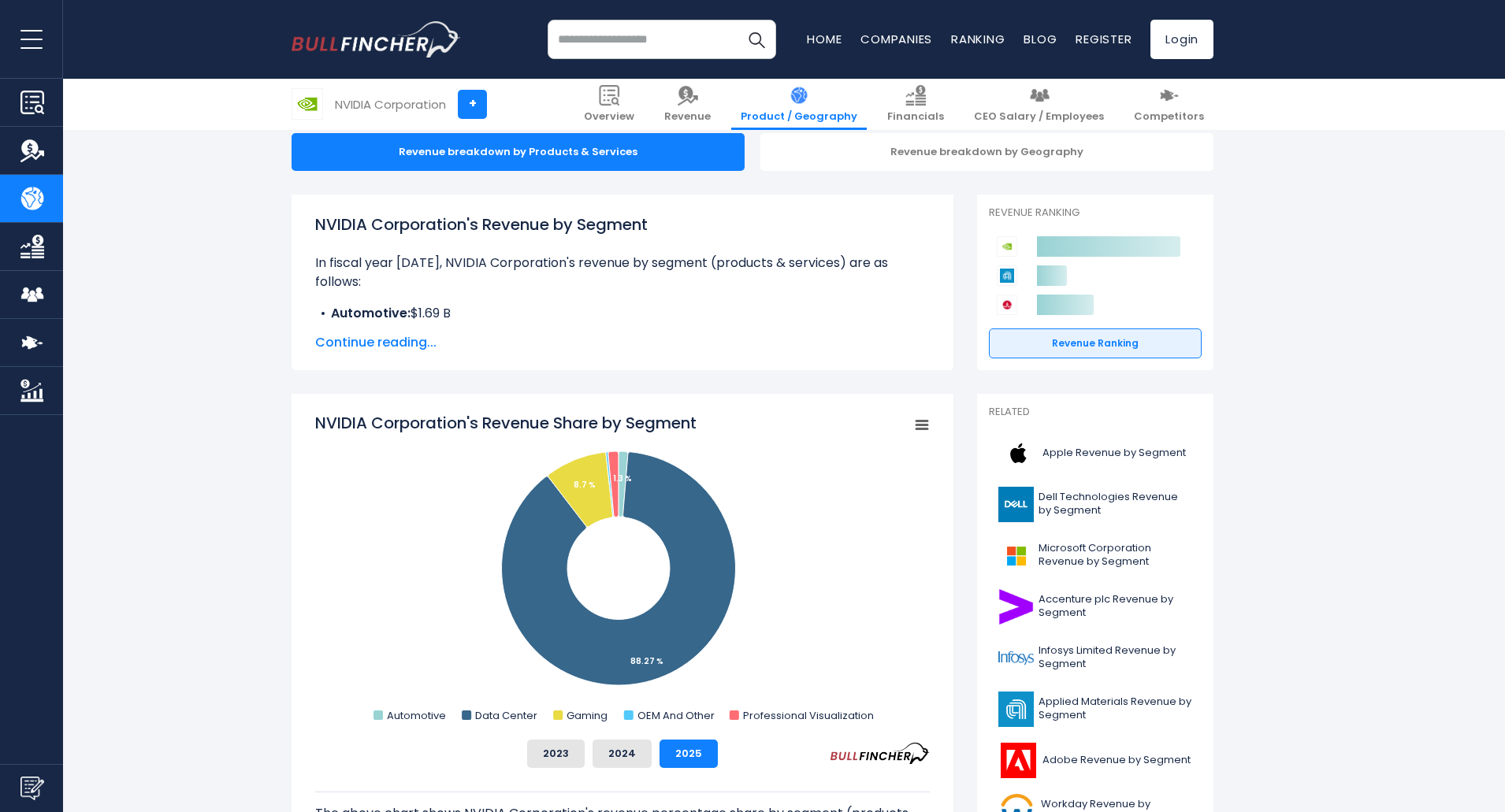
click at [409, 339] on span "Continue reading..." at bounding box center [623, 342] width 615 height 19
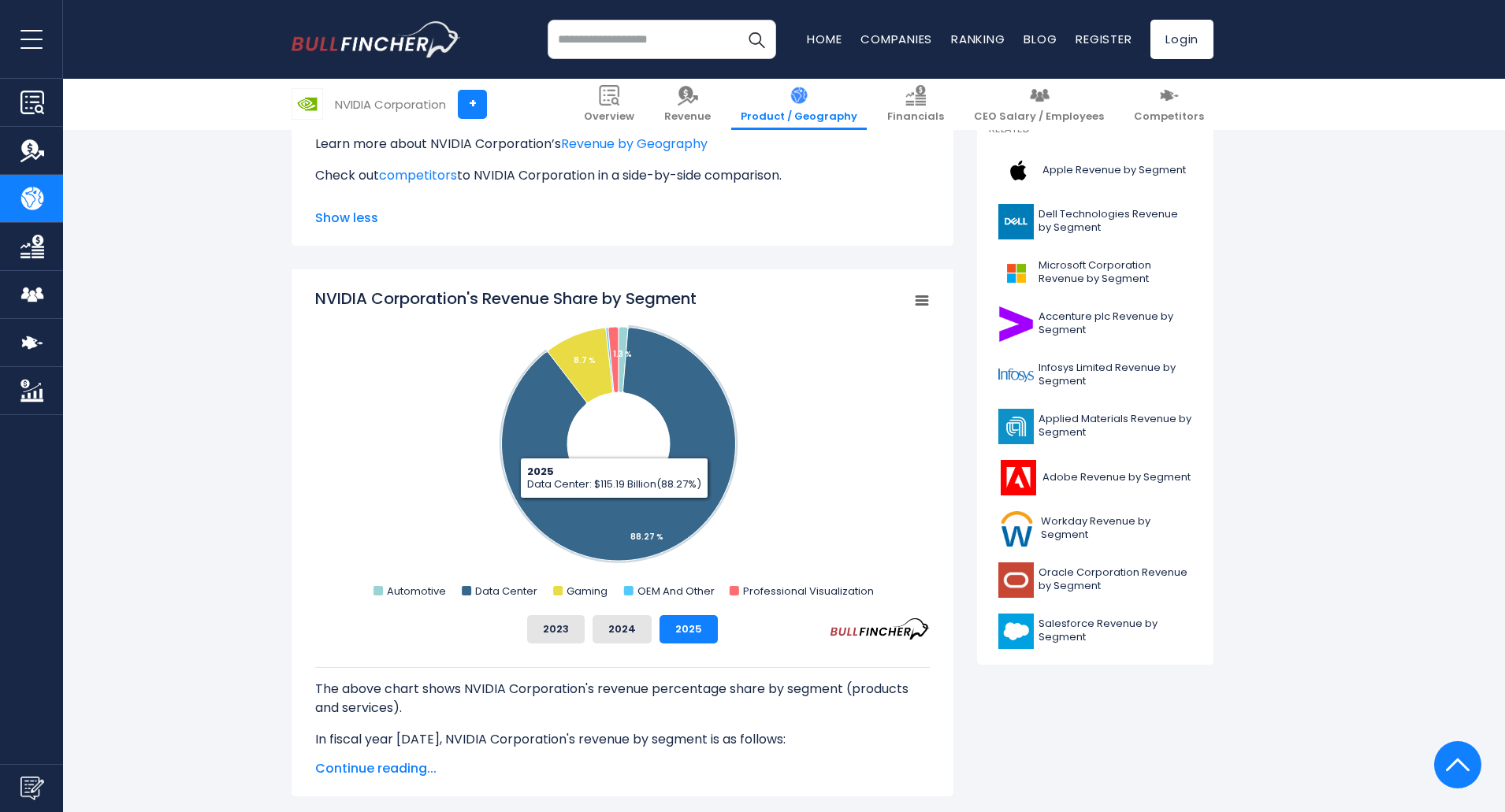
scroll to position [236, 0]
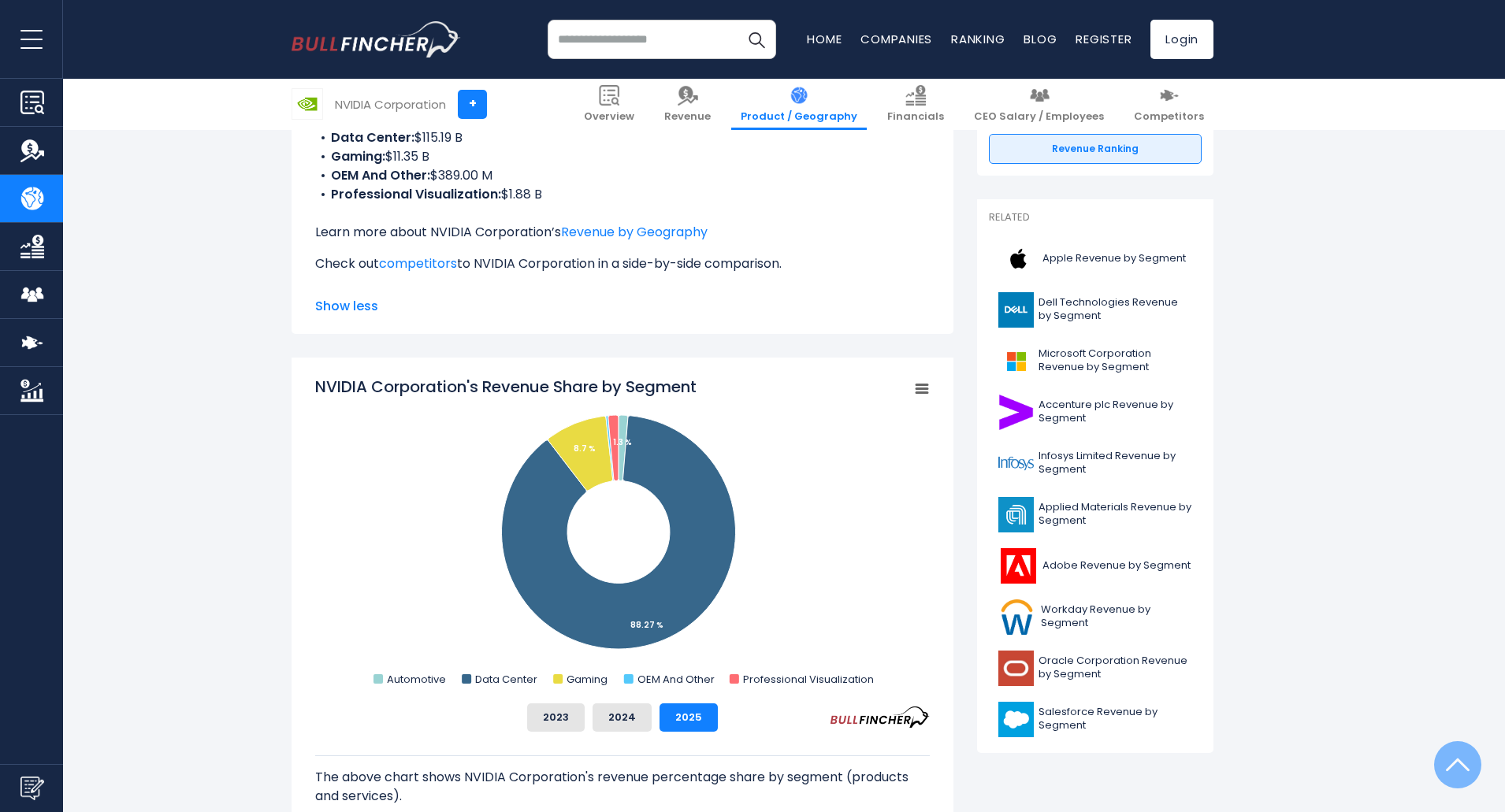
scroll to position [551, 0]
